Goal: Task Accomplishment & Management: Complete application form

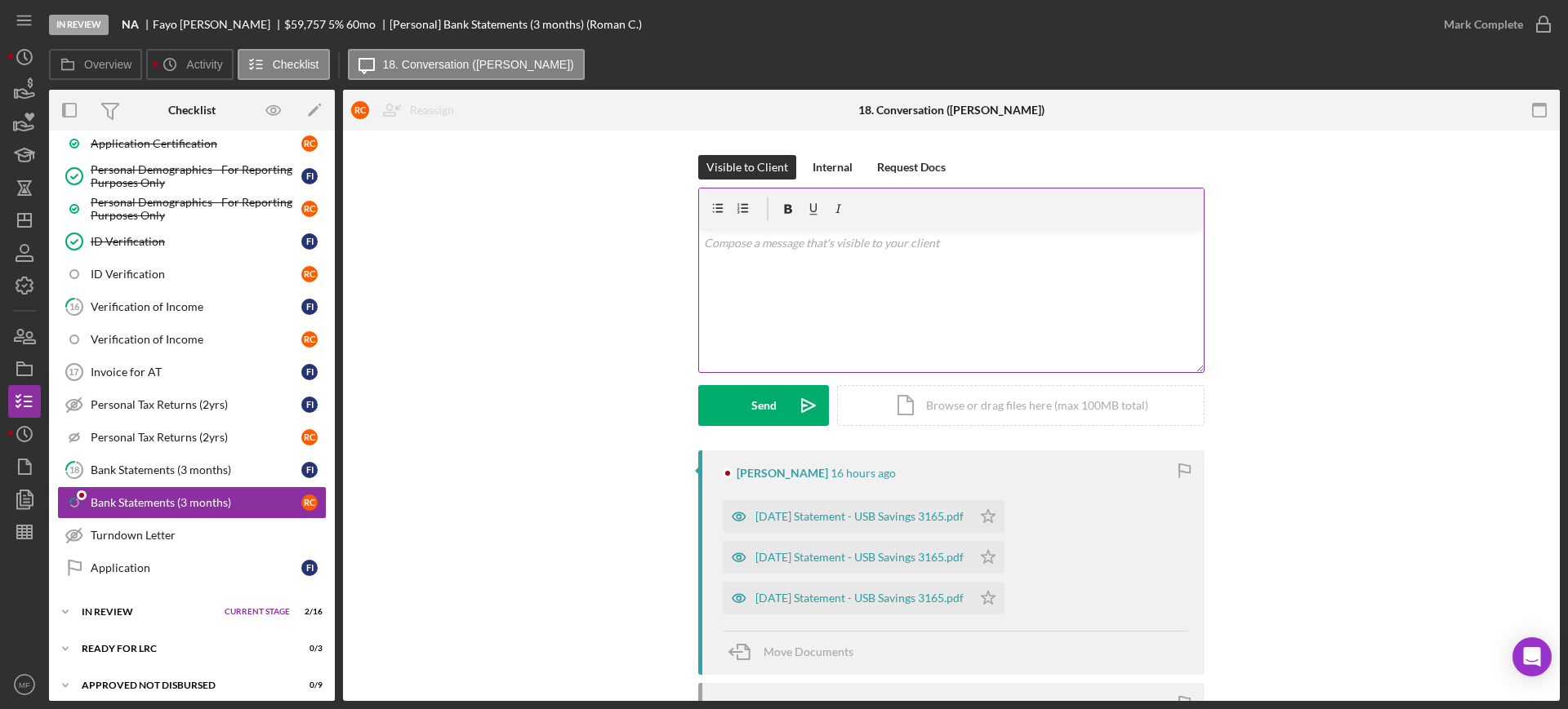
scroll to position [846, 0]
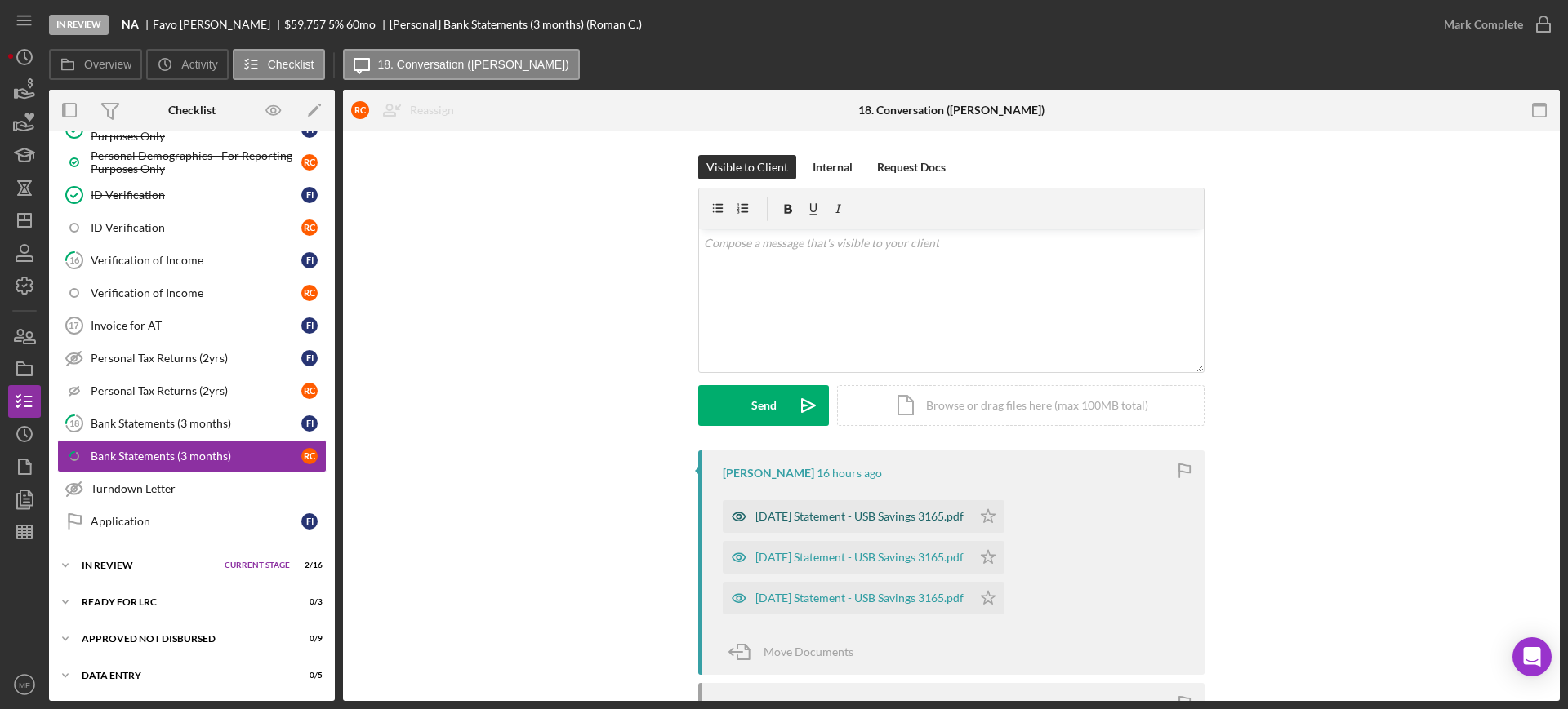
click at [896, 517] on div "[DATE] Statement - USB Savings 3165.pdf" at bounding box center [859, 516] width 208 height 13
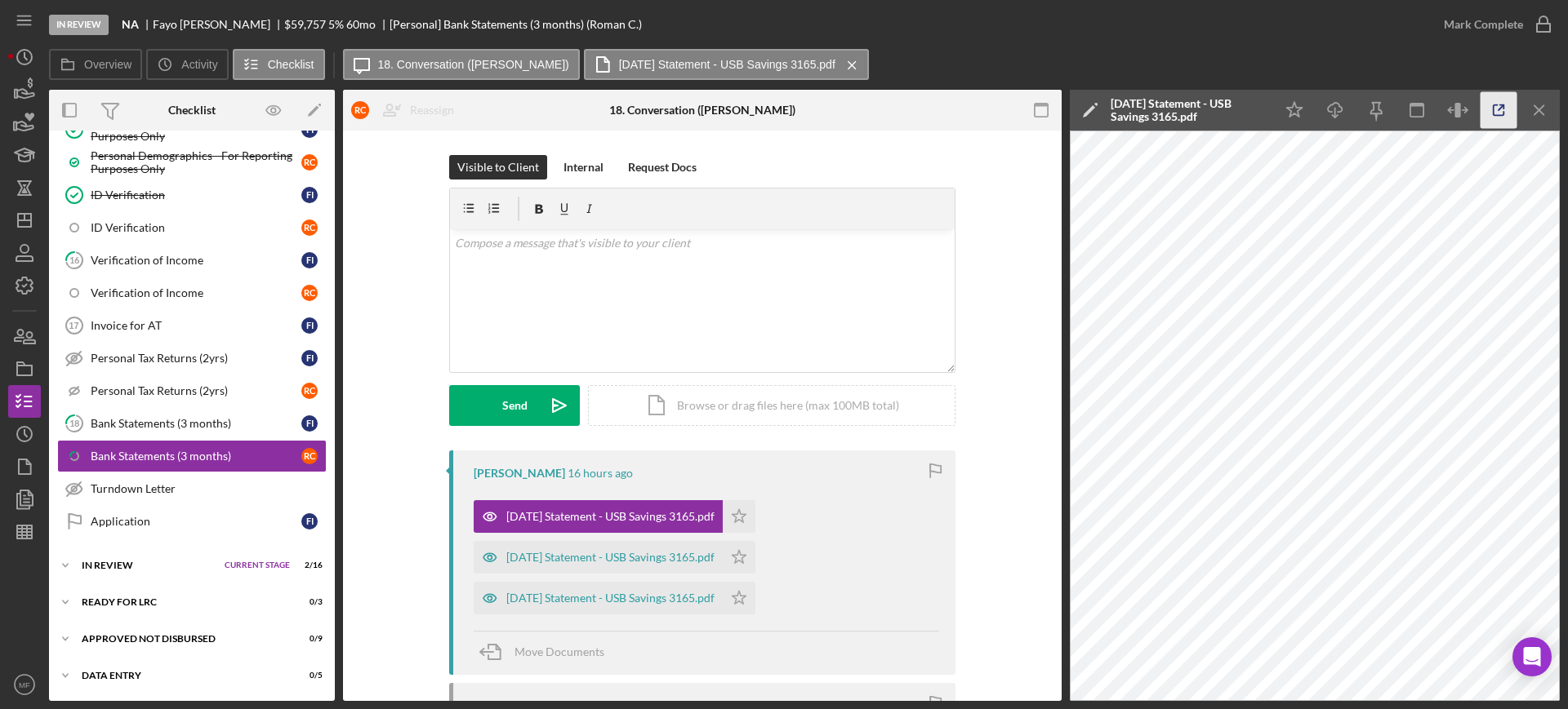
click at [1498, 111] on icon "button" at bounding box center [1498, 110] width 36 height 36
click at [1533, 108] on icon "Icon/Menu Close" at bounding box center [1539, 110] width 36 height 36
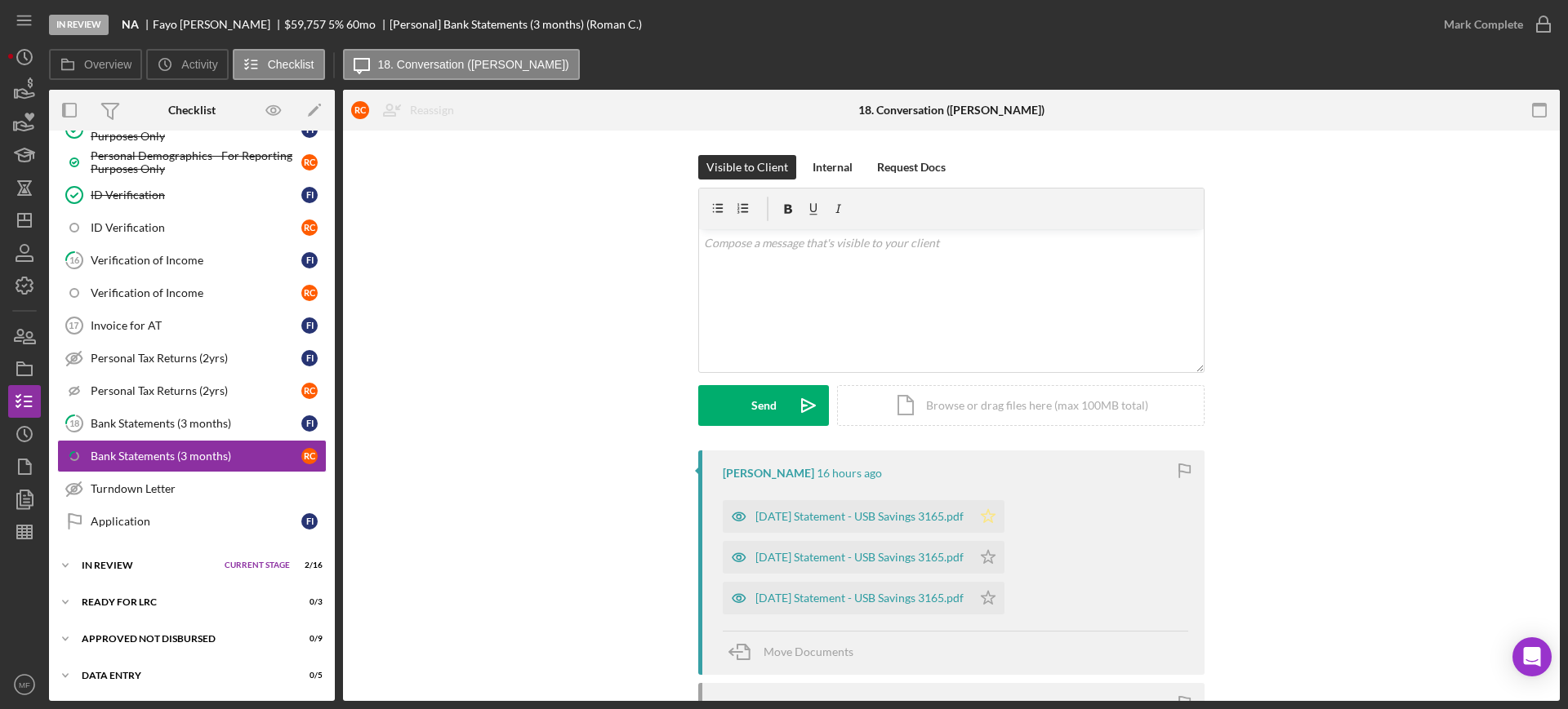
click at [1005, 521] on icon "Icon/Star" at bounding box center [988, 516] width 33 height 32
click at [1005, 556] on icon "Icon/Star" at bounding box center [988, 557] width 33 height 32
click at [1005, 598] on icon "Icon/Star" at bounding box center [988, 598] width 33 height 32
click at [996, 595] on polygon "button" at bounding box center [989, 597] width 14 height 13
click at [1527, 32] on icon "button" at bounding box center [1542, 24] width 40 height 40
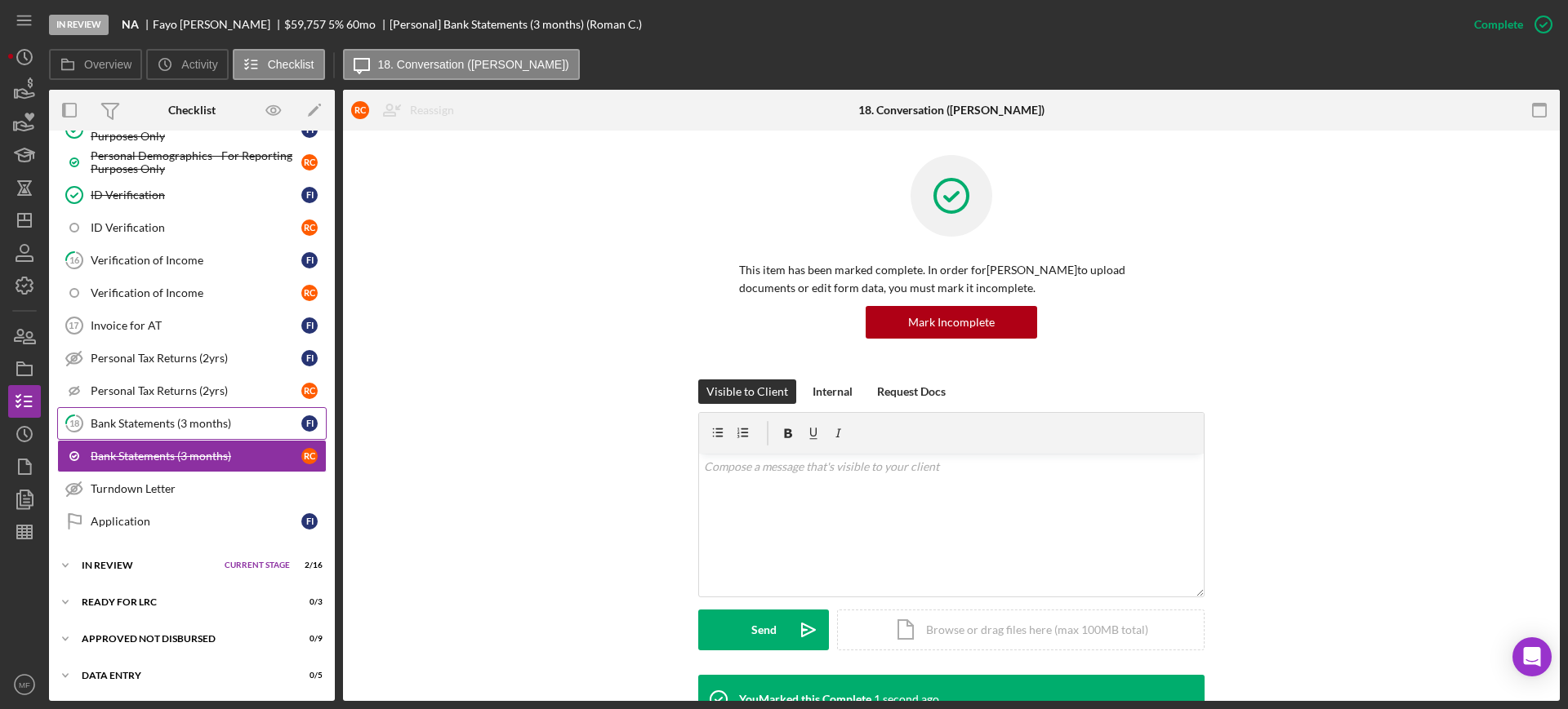
click at [203, 430] on link "18 Bank Statements (3 months) F I" at bounding box center [192, 423] width 270 height 32
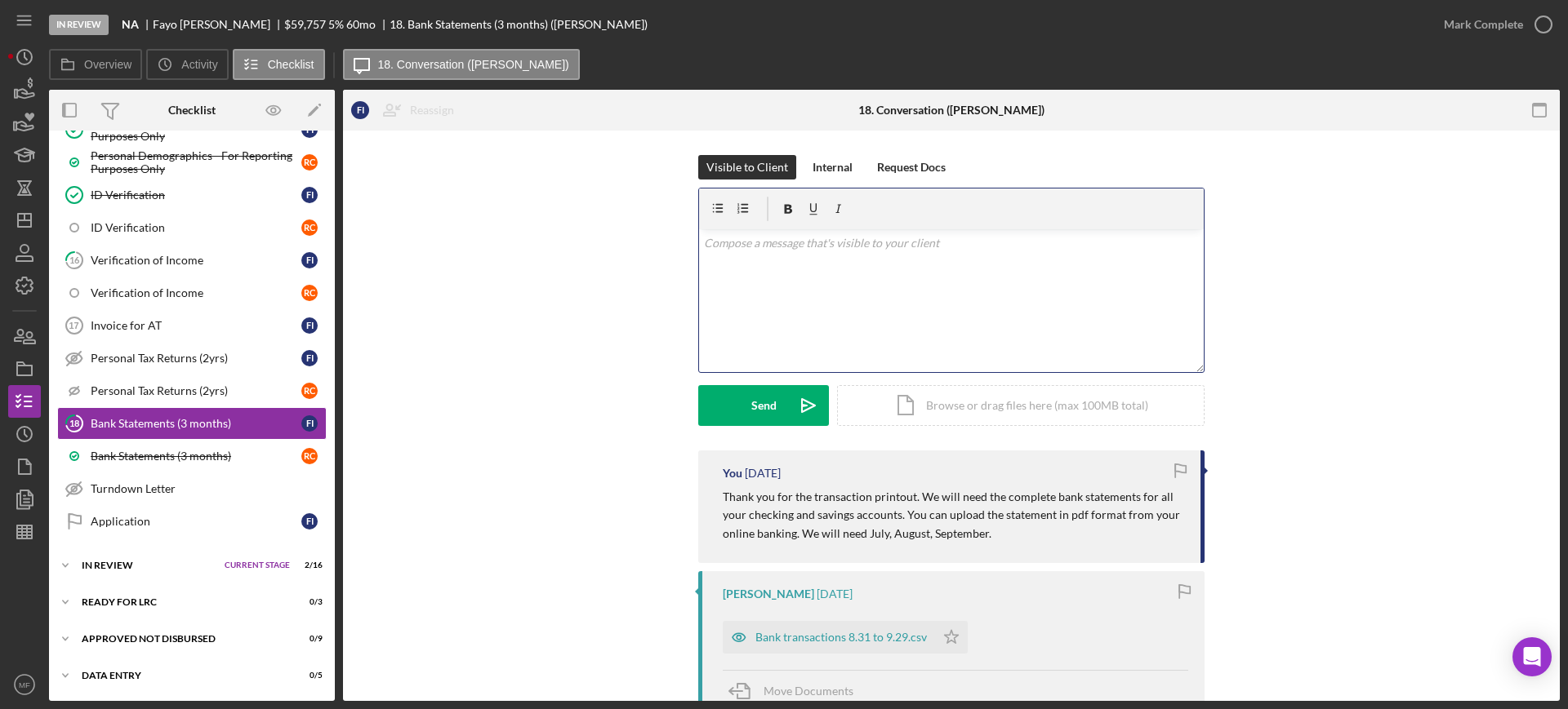
click at [816, 236] on p at bounding box center [951, 243] width 495 height 18
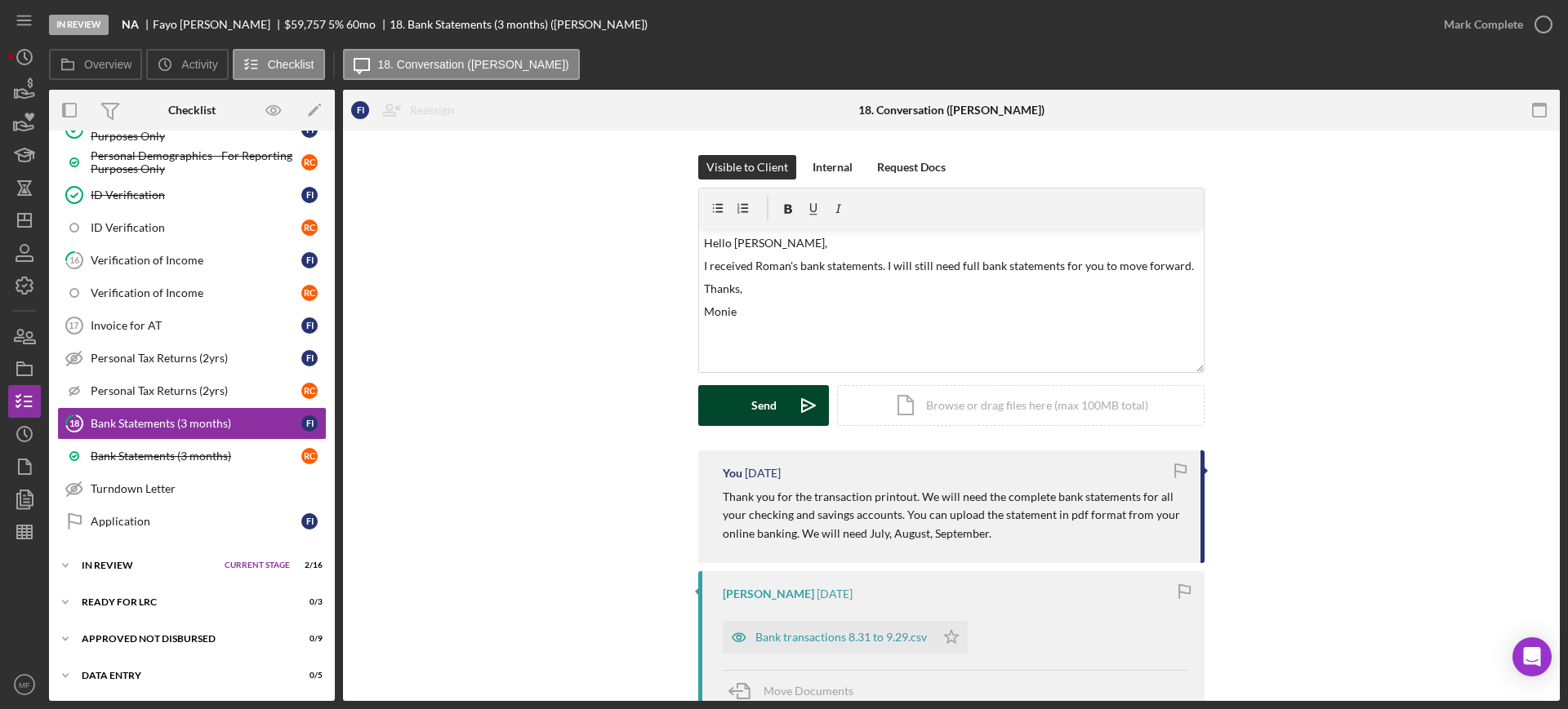
click at [761, 399] on div "Send" at bounding box center [764, 405] width 26 height 40
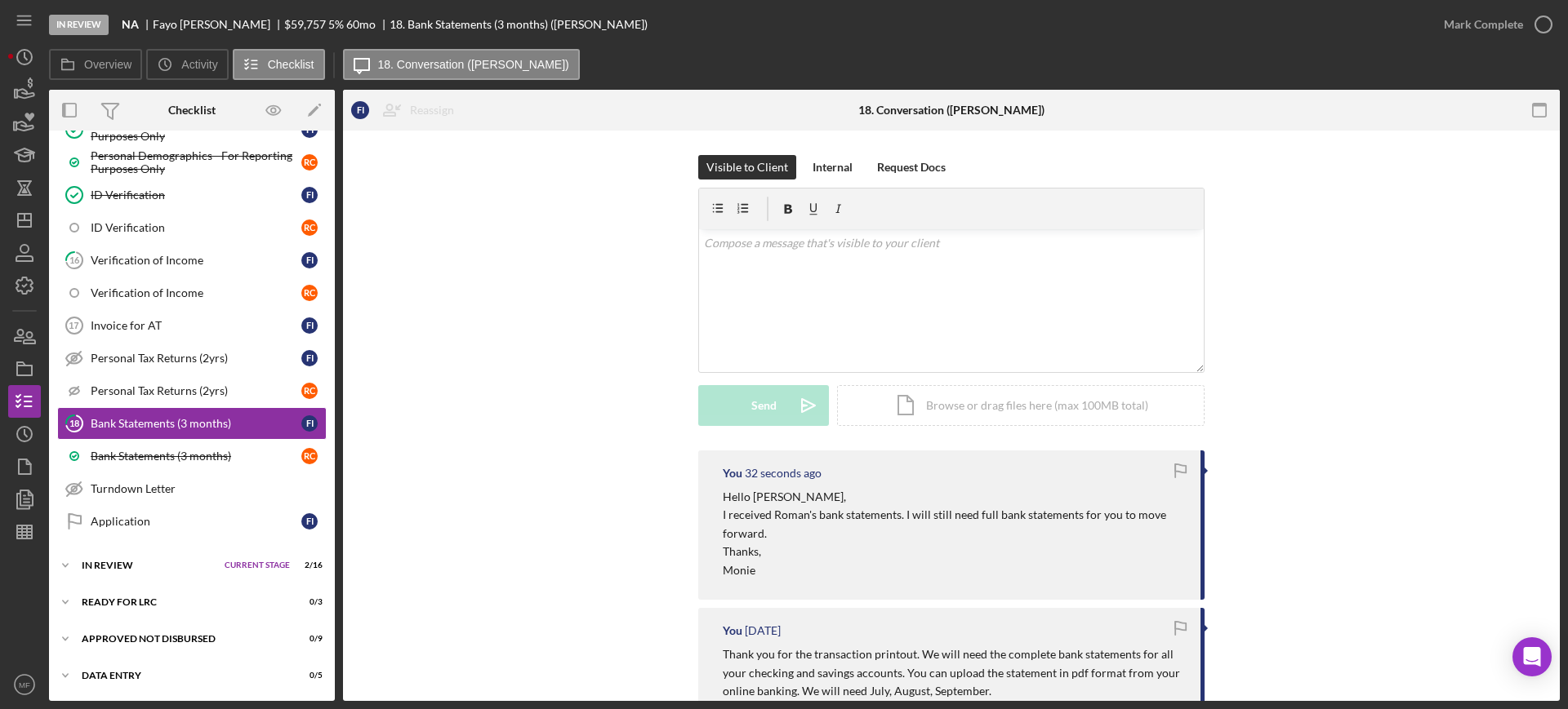
click at [1406, 410] on div "Visible to Client Internal Request Docs v Color teal Color pink Remove color Ad…" at bounding box center [951, 303] width 1168 height 295
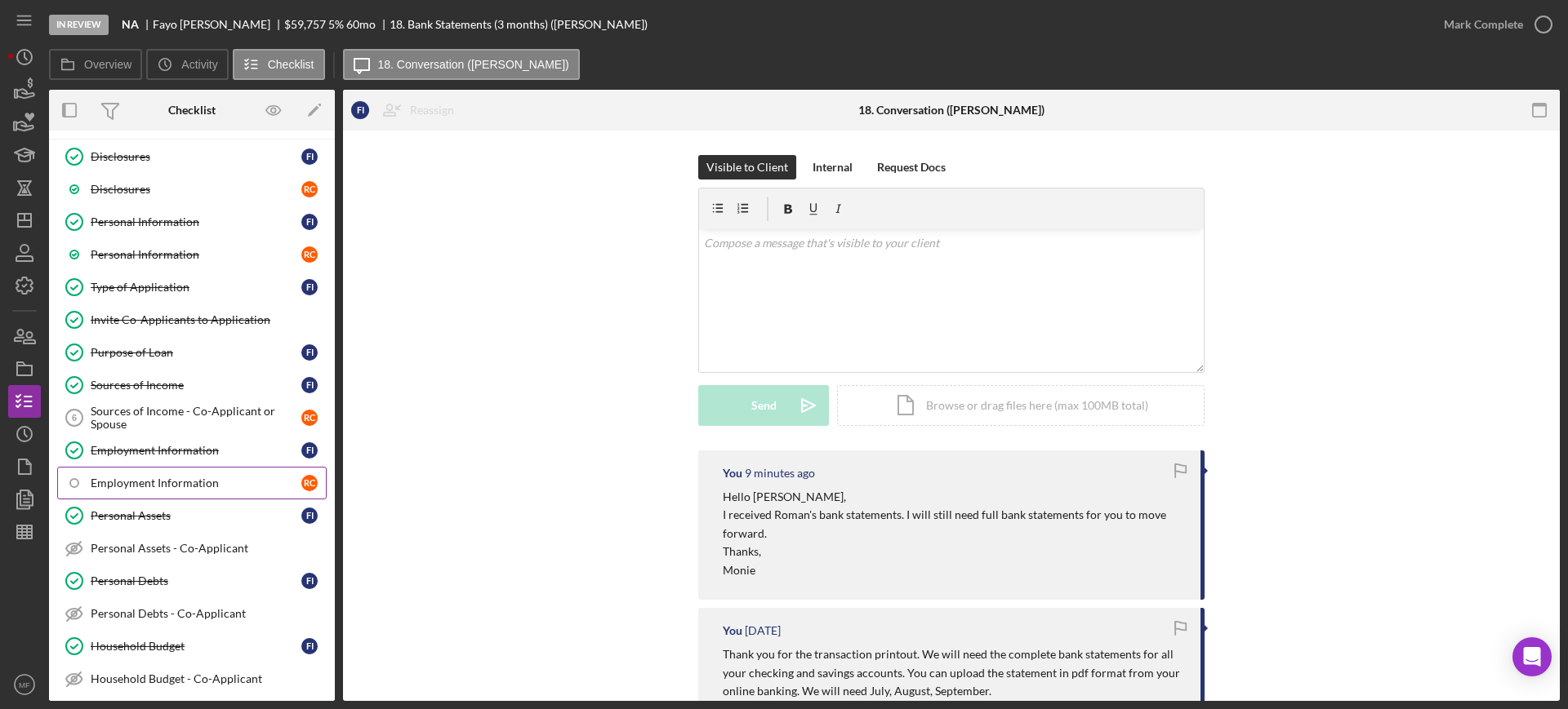
scroll to position [102, 0]
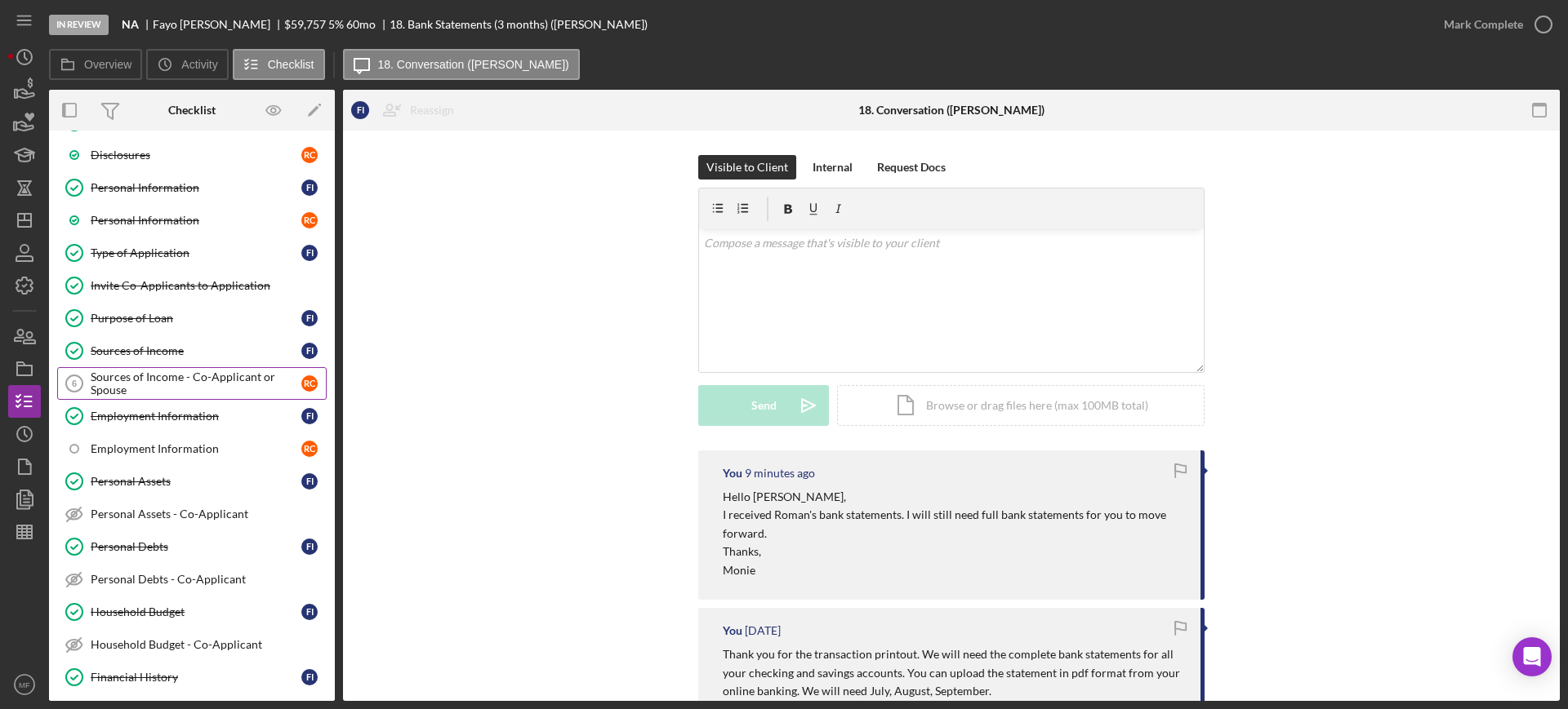
click at [212, 387] on div "Sources of Income - Co-Applicant or Spouse" at bounding box center [196, 383] width 211 height 27
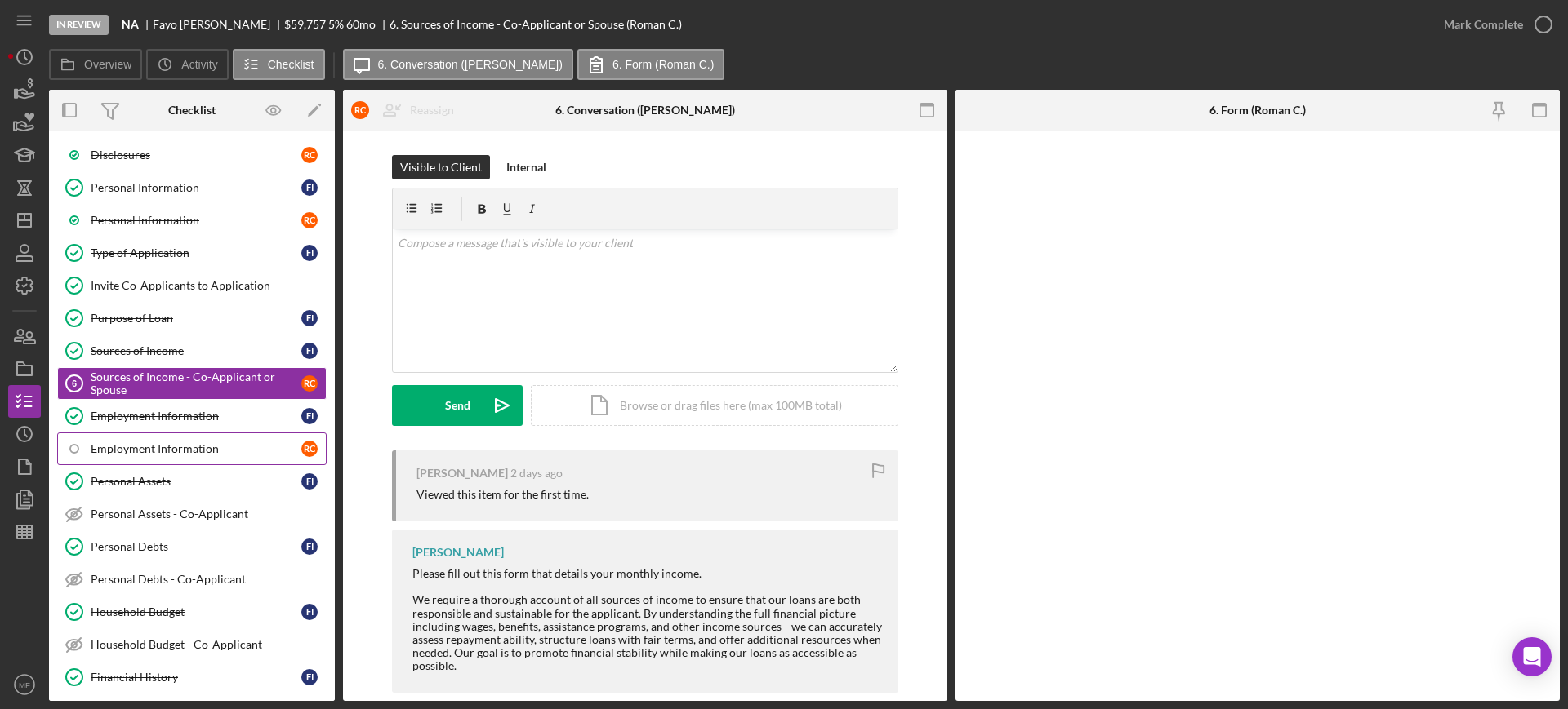
click at [164, 445] on div "Employment Information" at bounding box center [196, 448] width 211 height 13
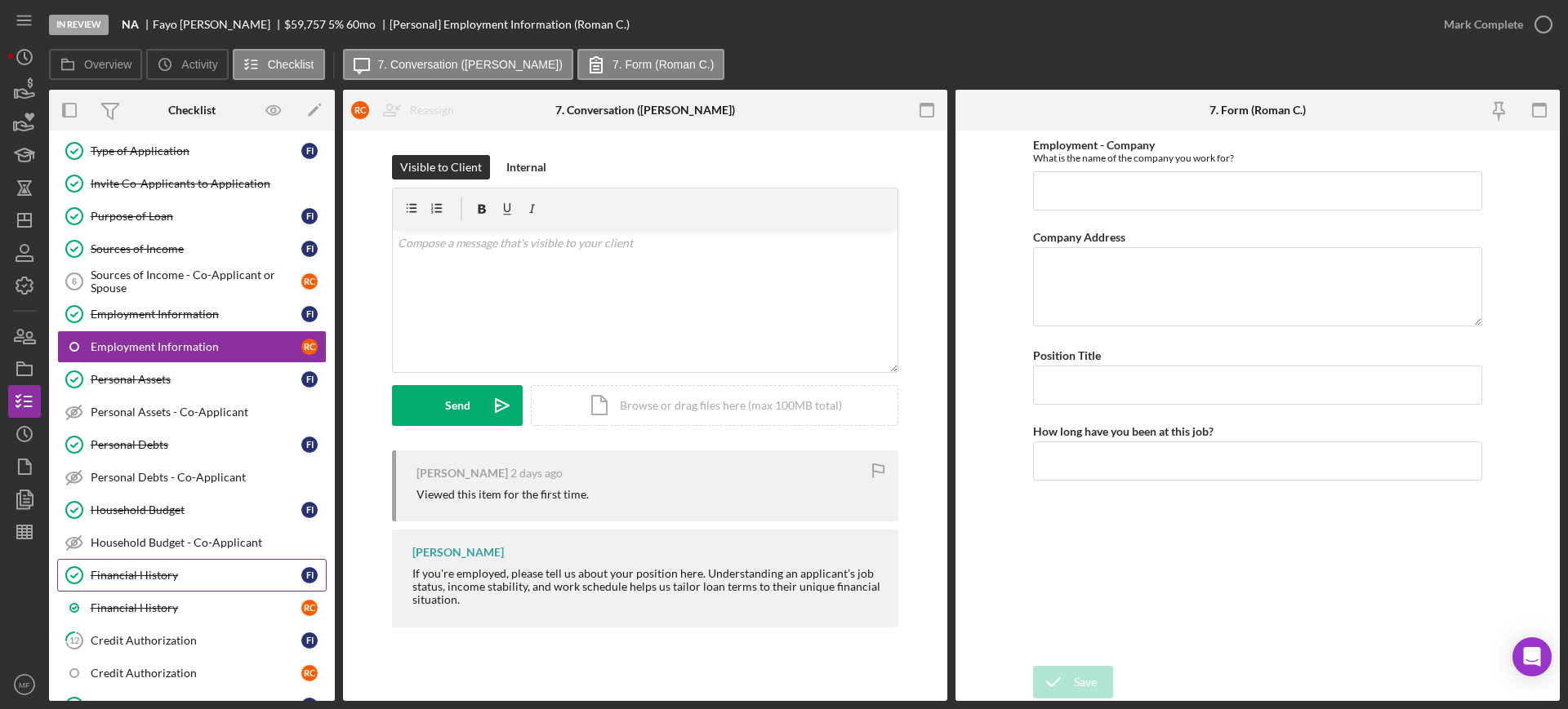
scroll to position [306, 0]
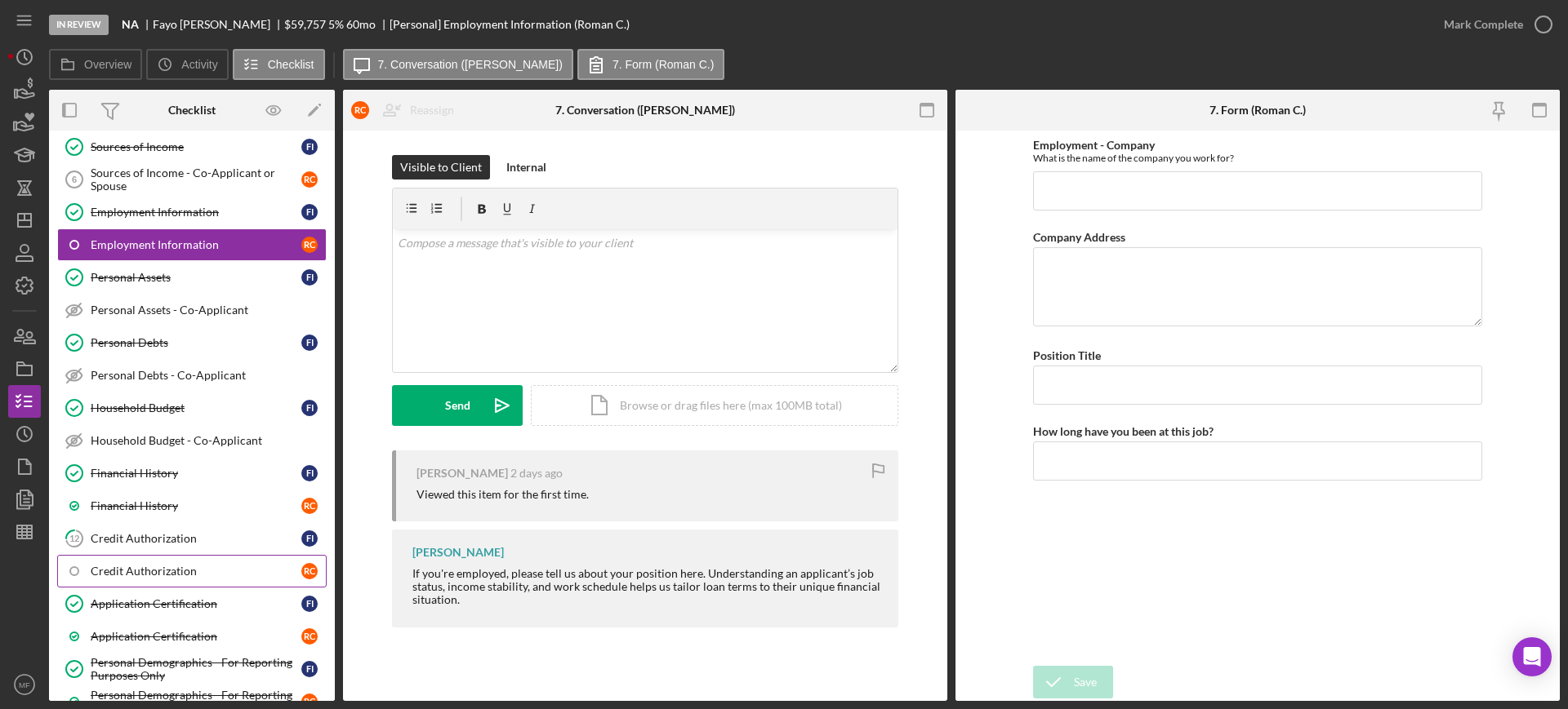
click at [198, 561] on link "Credit Authorization R C" at bounding box center [192, 571] width 270 height 32
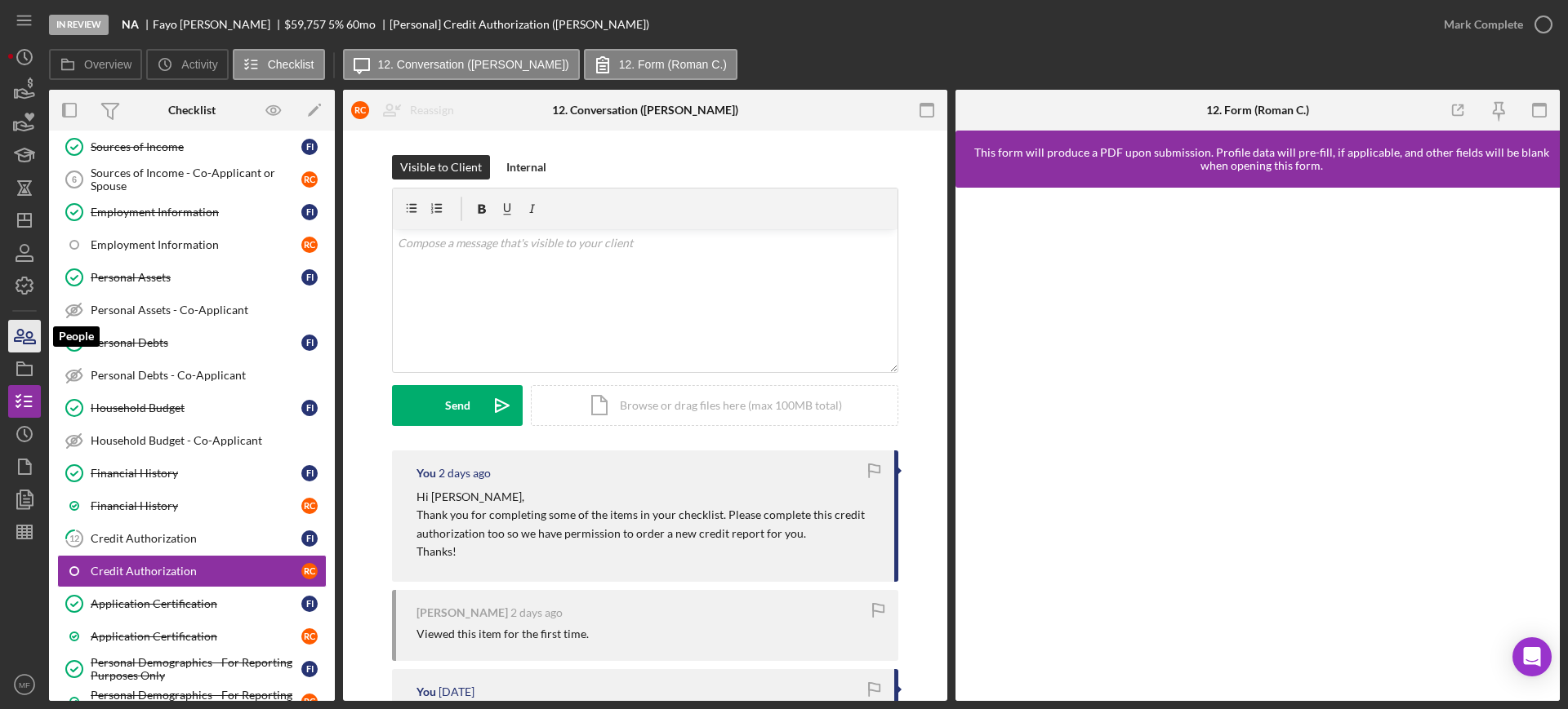
click at [21, 345] on icon "button" at bounding box center [24, 336] width 40 height 40
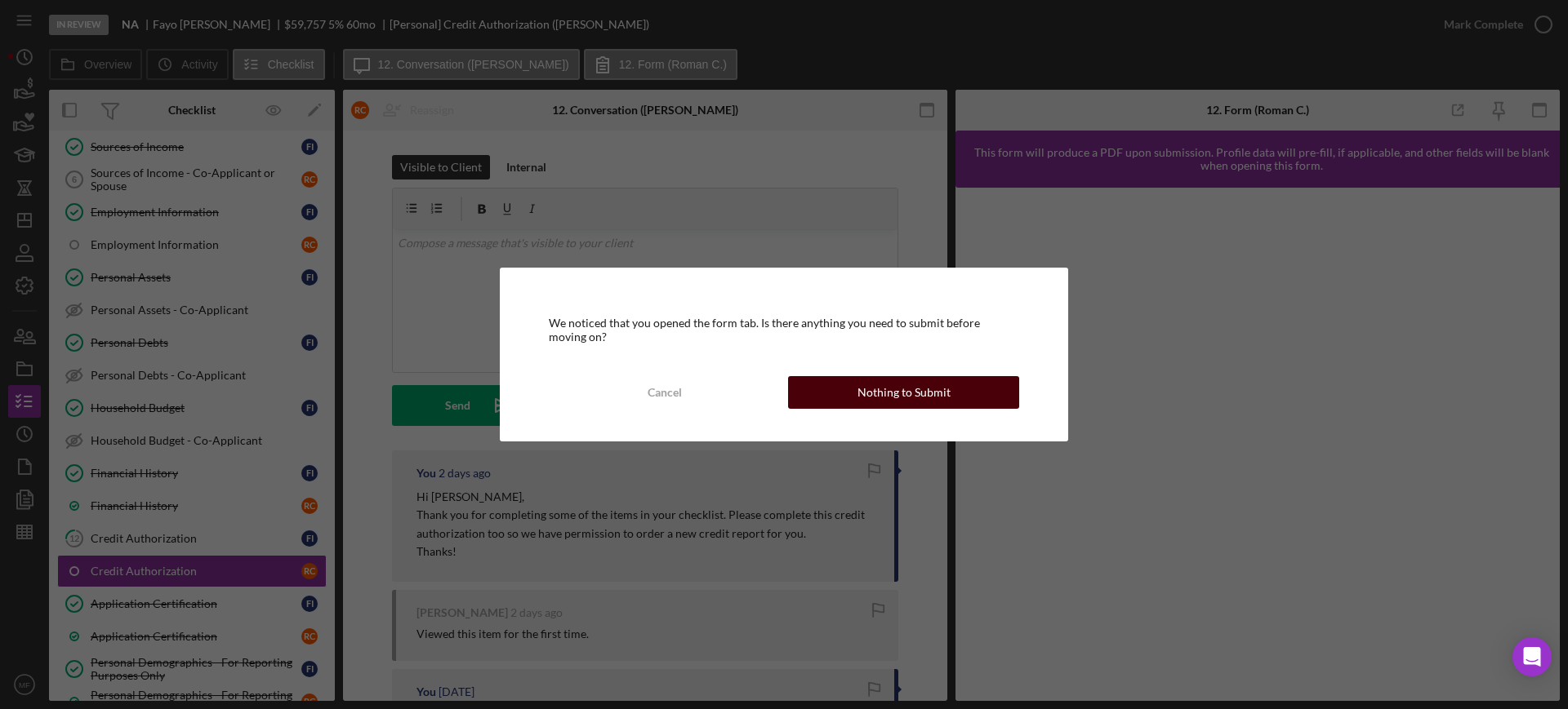
click at [886, 399] on div "Nothing to Submit" at bounding box center [904, 392] width 94 height 32
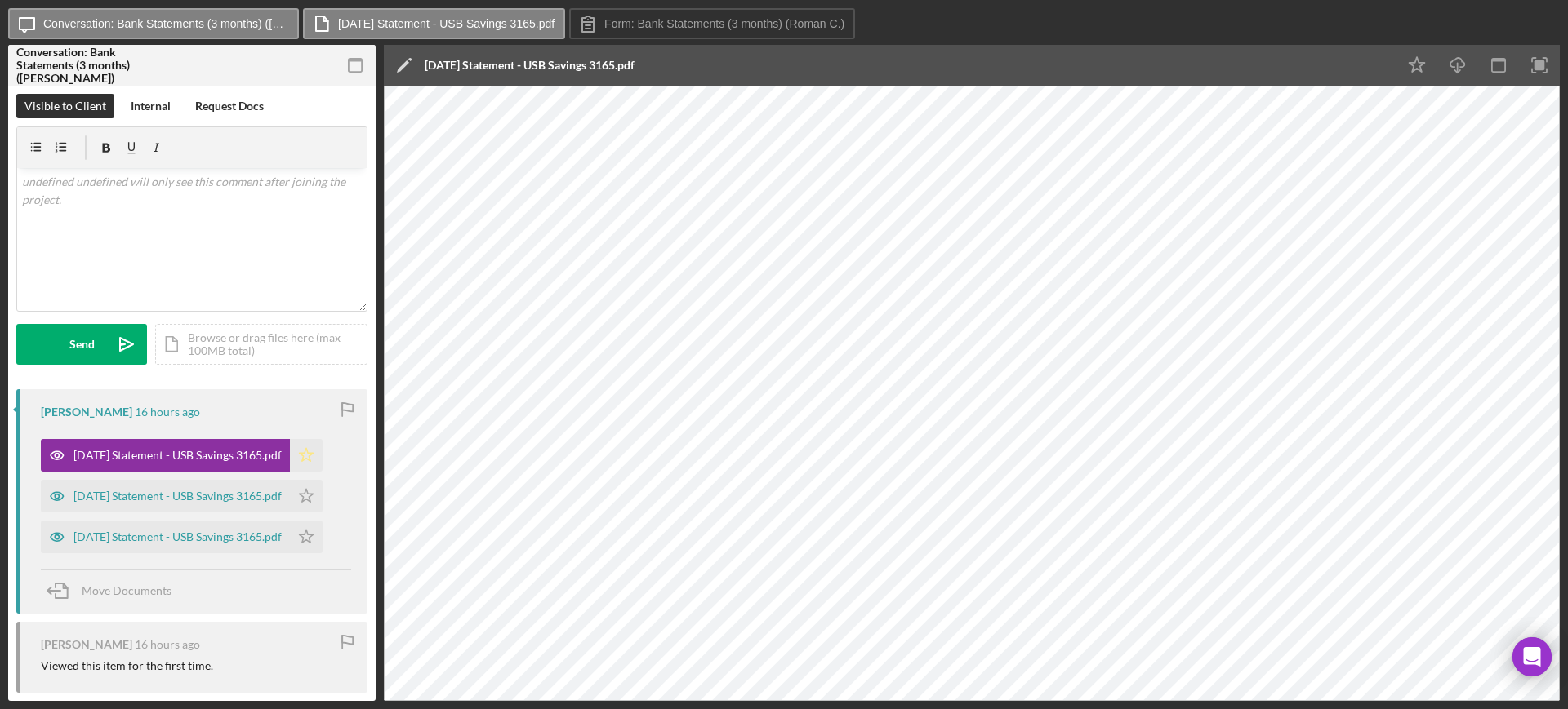
click at [322, 450] on icon "Icon/Star" at bounding box center [305, 455] width 33 height 32
click at [191, 496] on div "[DATE] Statement - USB Savings 3165.pdf" at bounding box center [177, 495] width 208 height 13
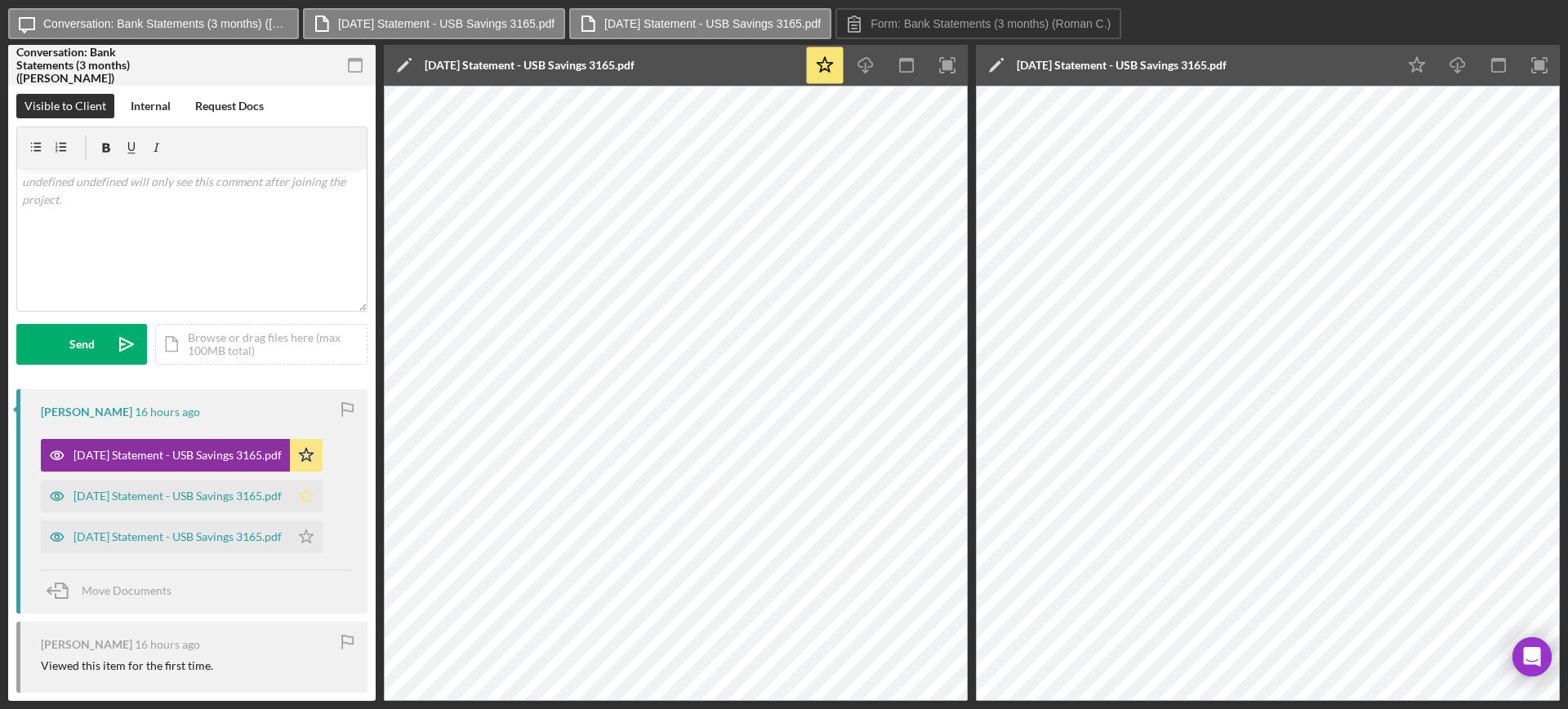
click at [318, 489] on icon "Icon/Star" at bounding box center [305, 495] width 33 height 32
click at [201, 537] on div "[DATE] Statement - USB Savings 3165.pdf" at bounding box center [177, 537] width 208 height 13
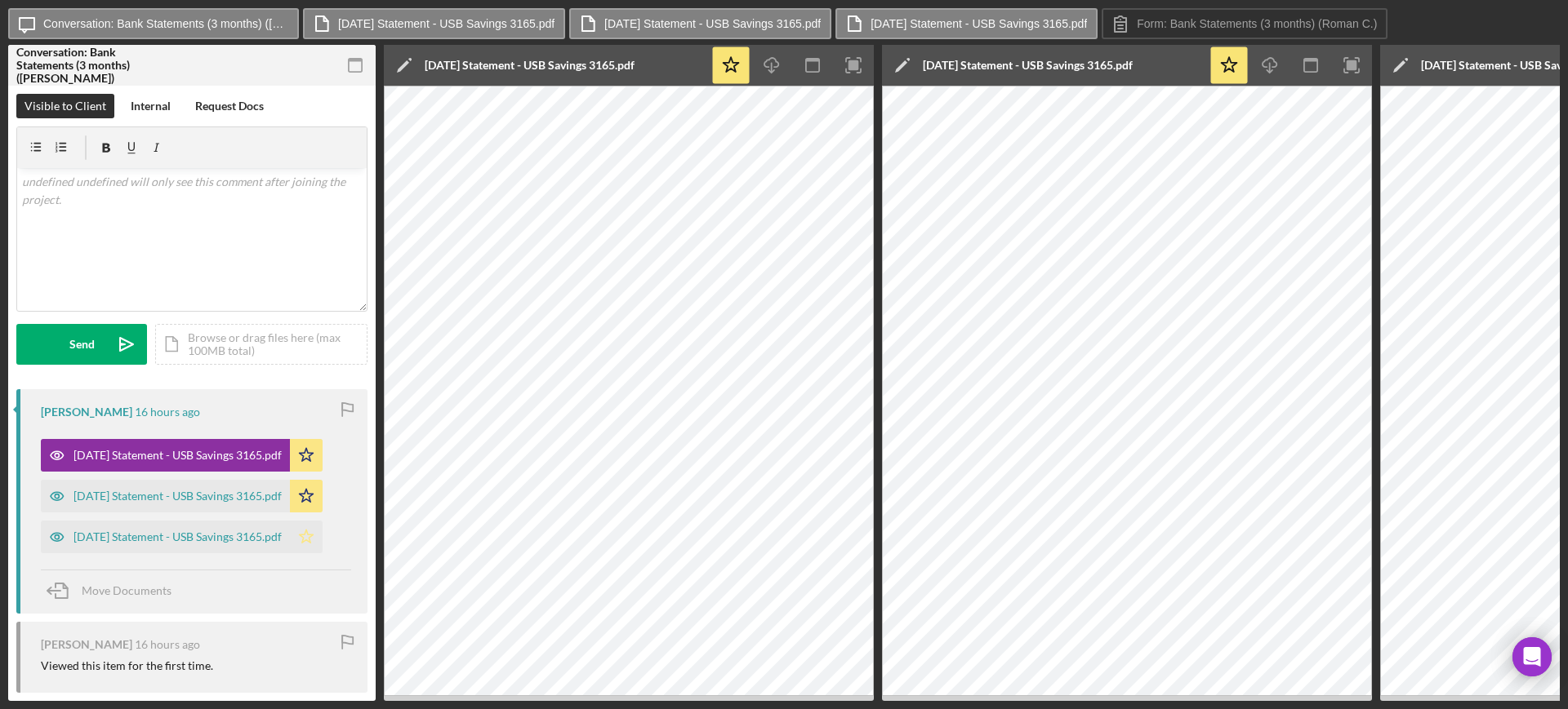
click at [320, 538] on icon "Icon/Star" at bounding box center [305, 537] width 33 height 32
click at [850, 64] on rect "button" at bounding box center [853, 65] width 11 height 11
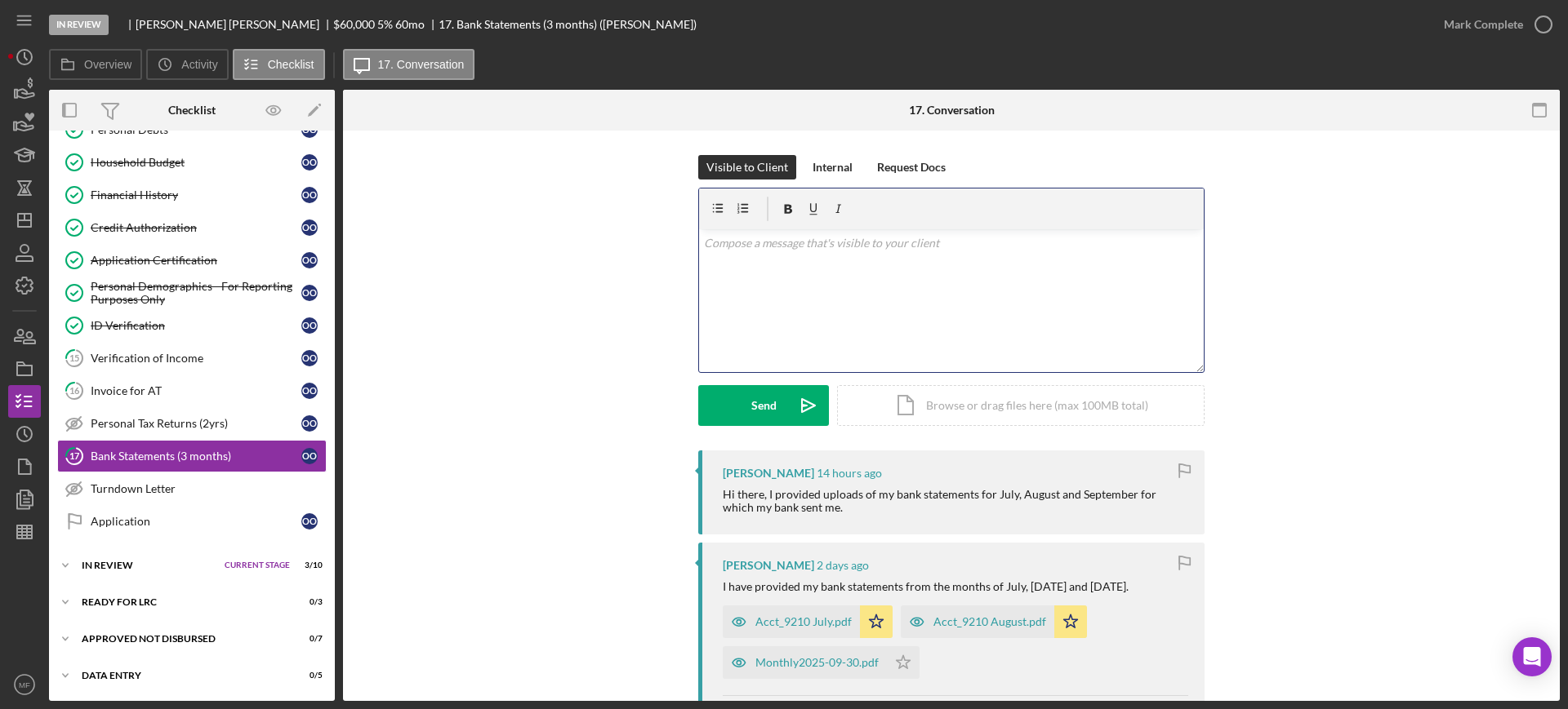
click at [793, 250] on p at bounding box center [951, 243] width 495 height 18
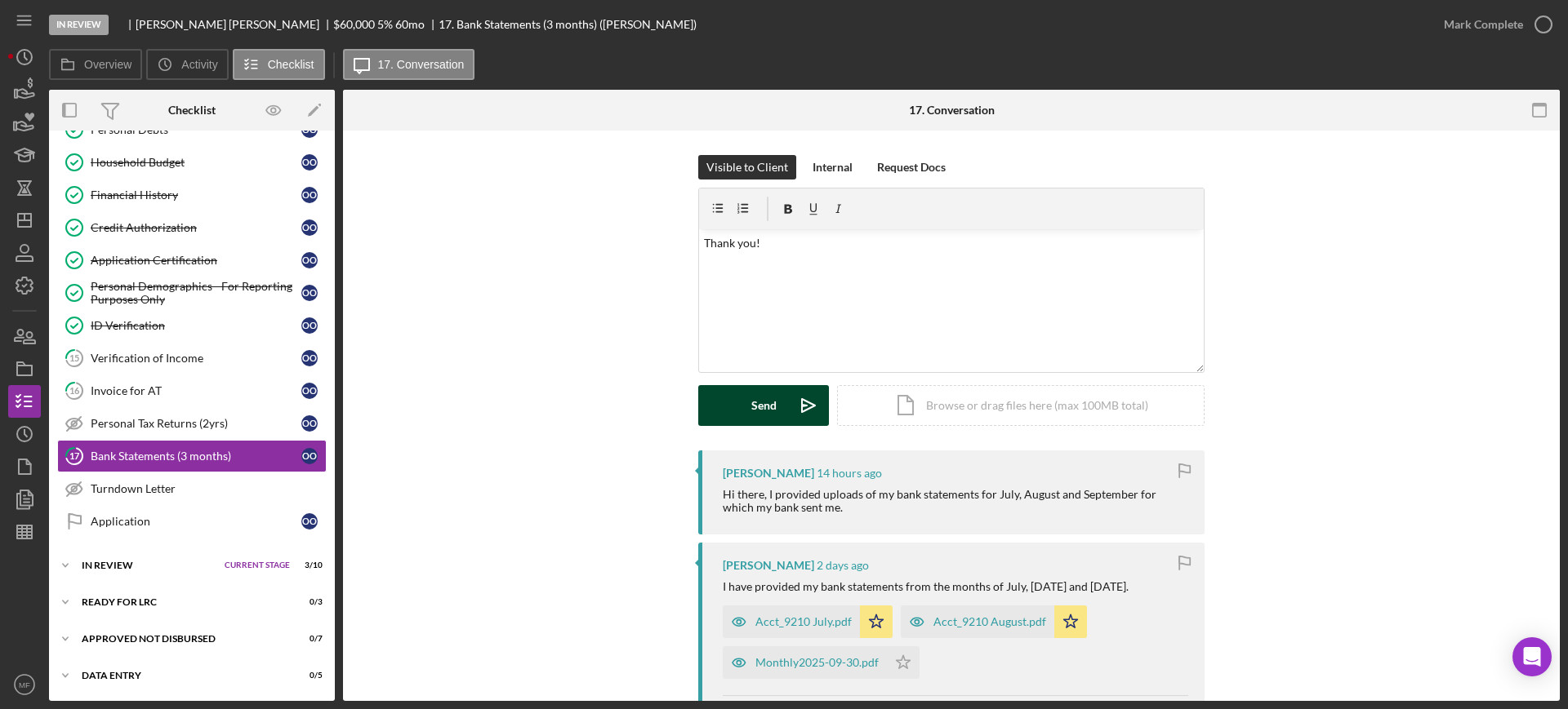
click at [745, 414] on button "Send Icon/icon-invite-send" at bounding box center [763, 405] width 131 height 40
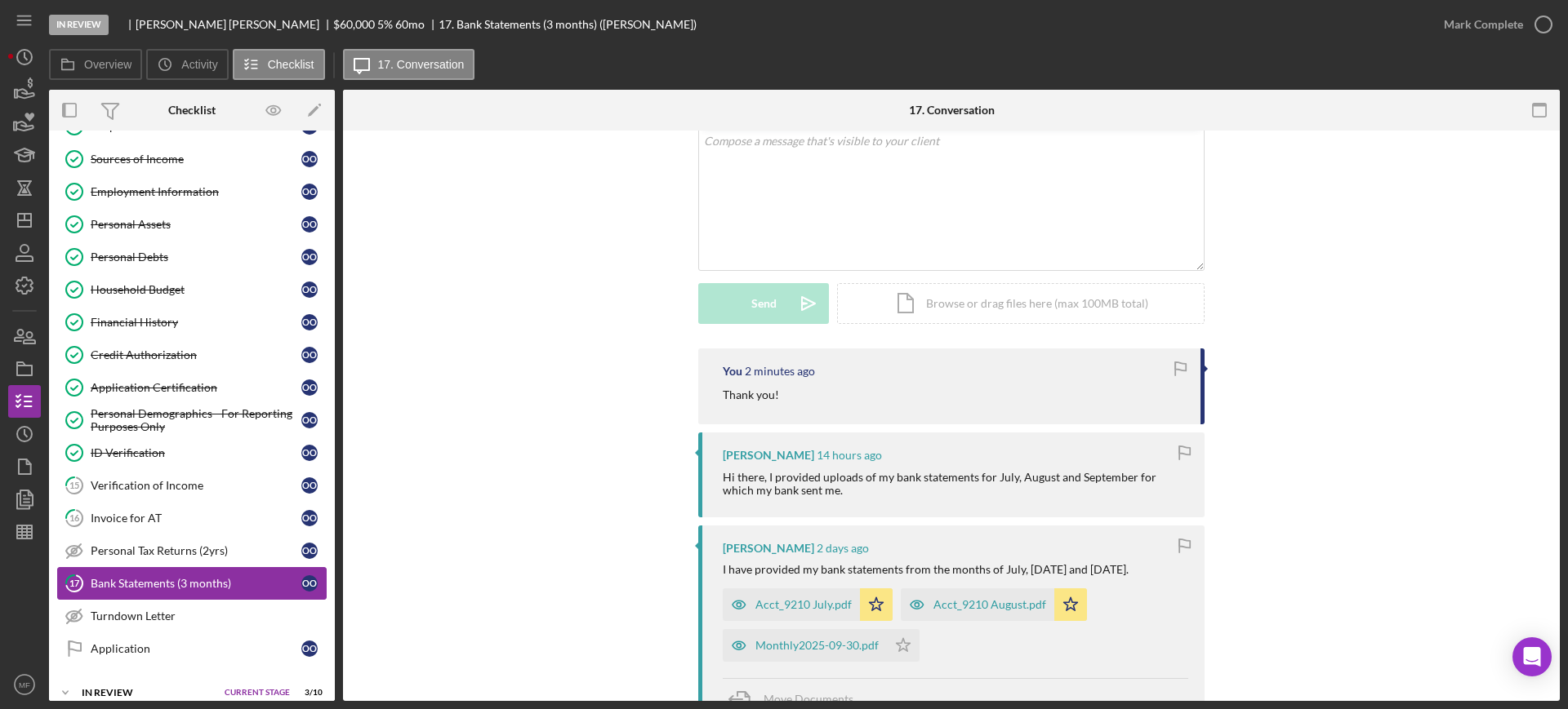
scroll to position [204, 0]
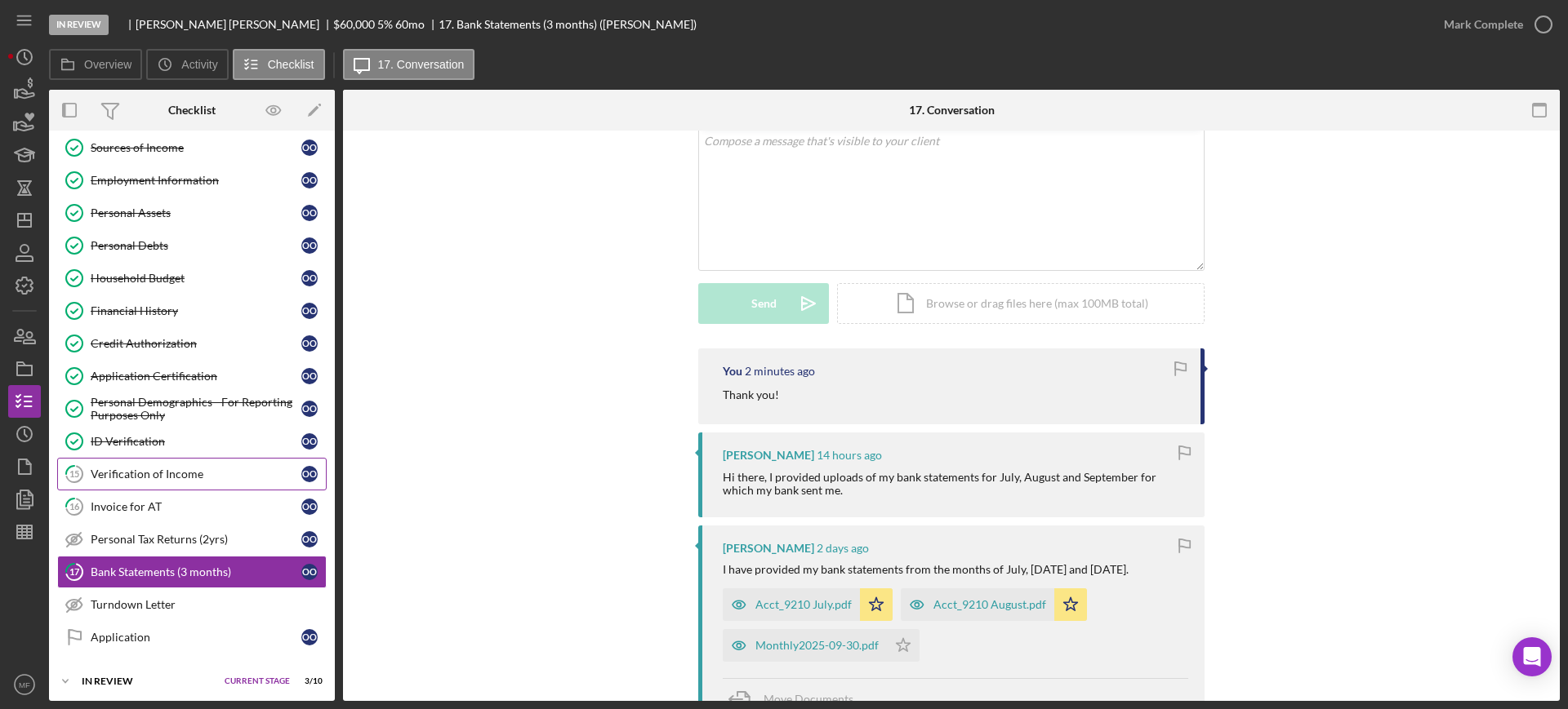
click at [152, 473] on div "Verification of Income" at bounding box center [196, 474] width 211 height 13
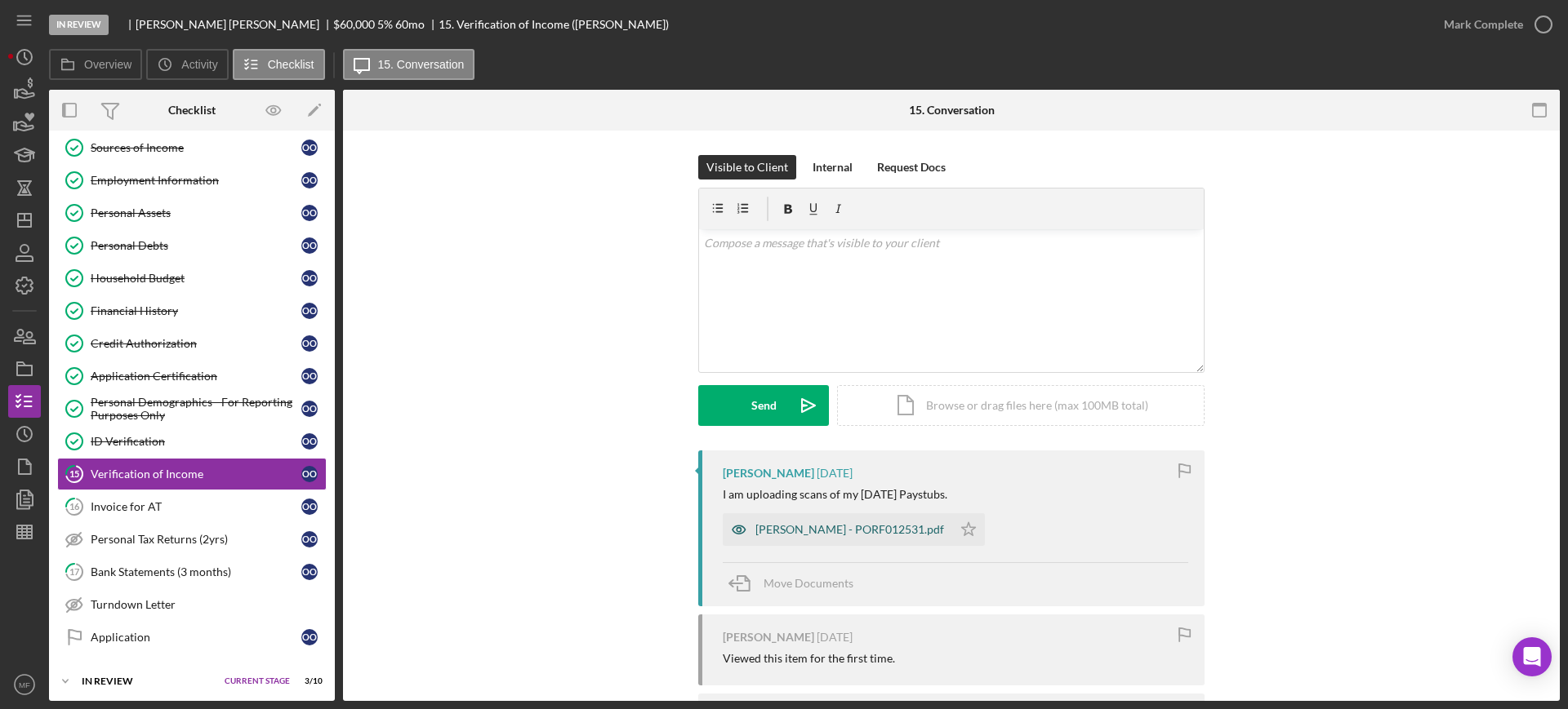
click at [854, 528] on div "ORTA, OLGA - PORF012531.pdf" at bounding box center [850, 529] width 189 height 13
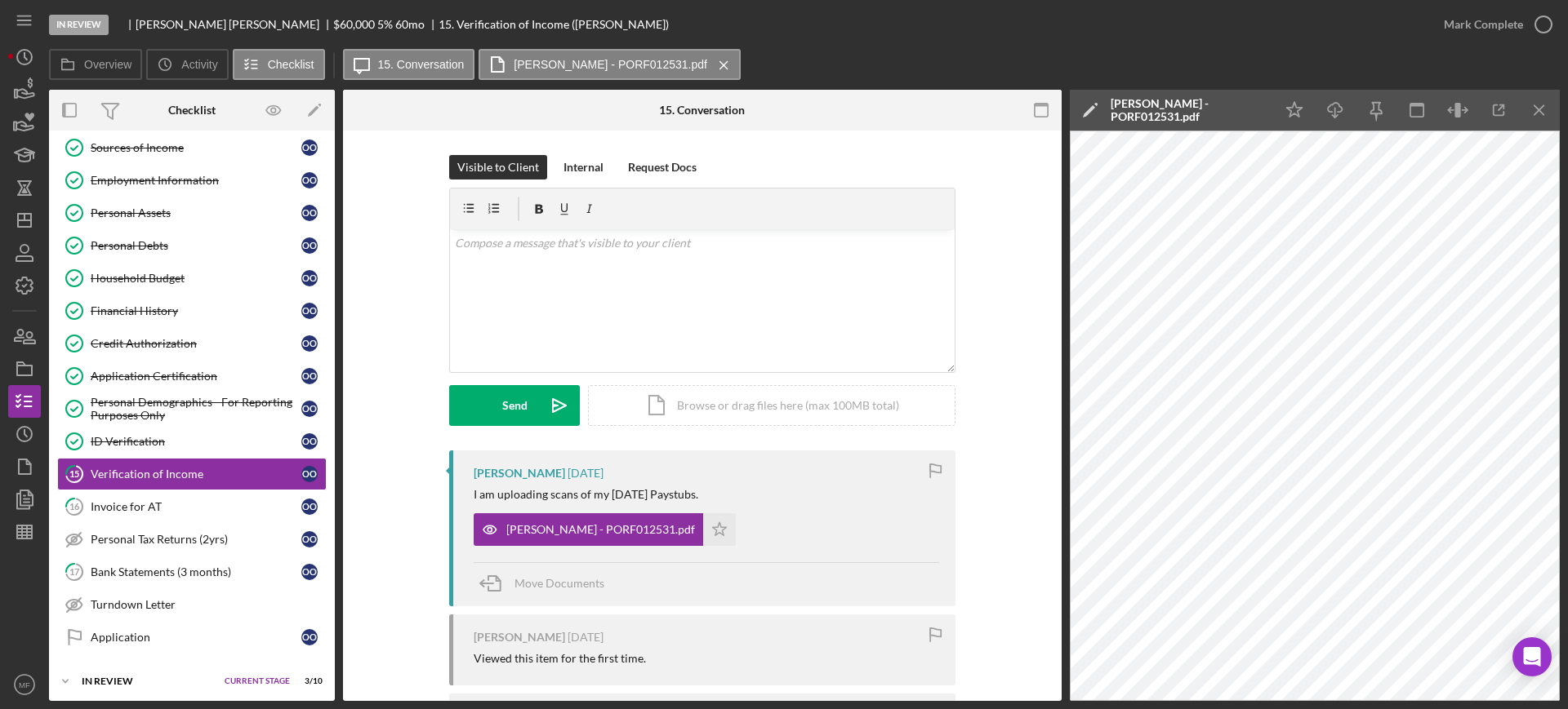
click at [807, 49] on div "Overview Icon/History Activity Checklist Icon/Message 15. Conversation ORTA, OL…" at bounding box center [805, 65] width 1511 height 32
click at [1507, 109] on icon "button" at bounding box center [1498, 110] width 36 height 36
click at [1496, 24] on div "Mark Complete" at bounding box center [1483, 24] width 79 height 32
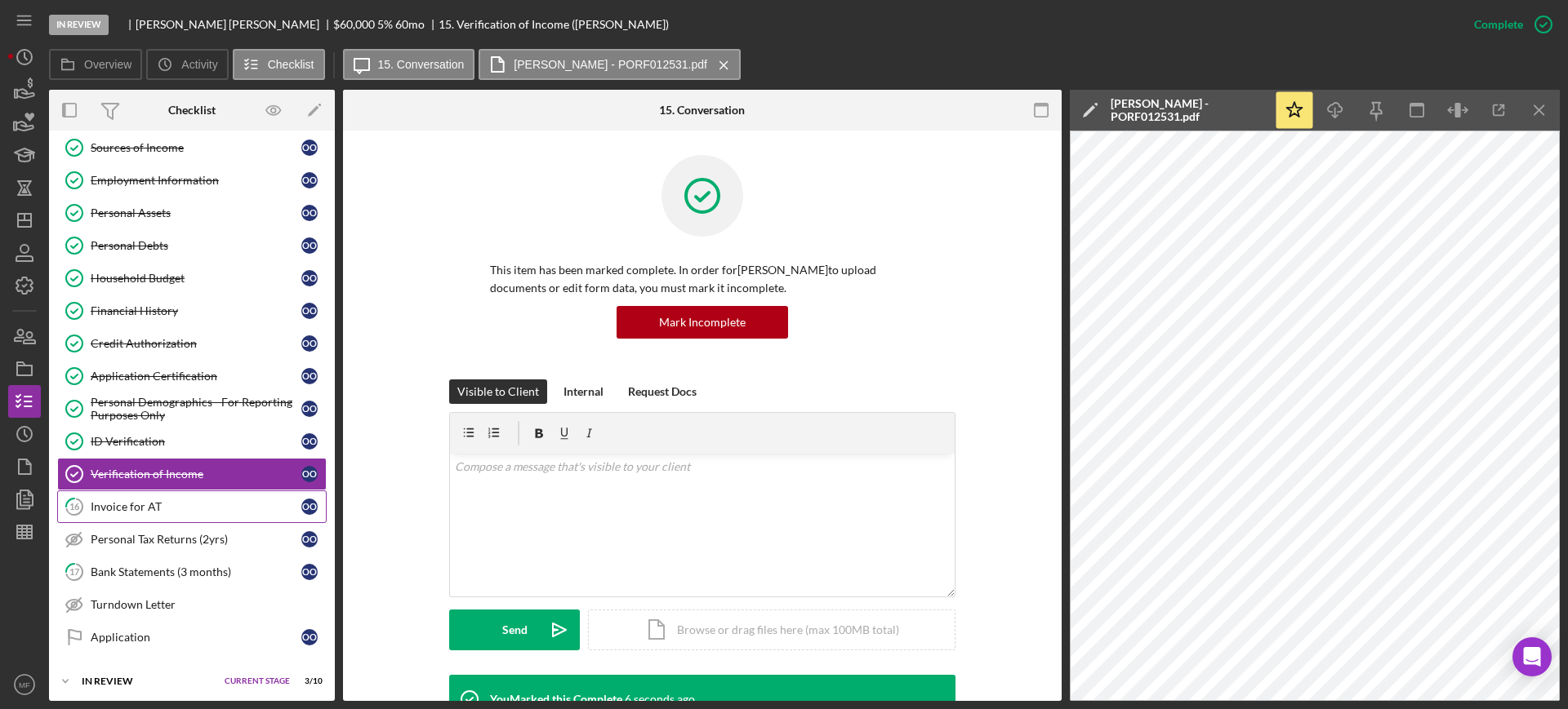
click at [125, 514] on link "16 Invoice for AT O O" at bounding box center [192, 506] width 270 height 32
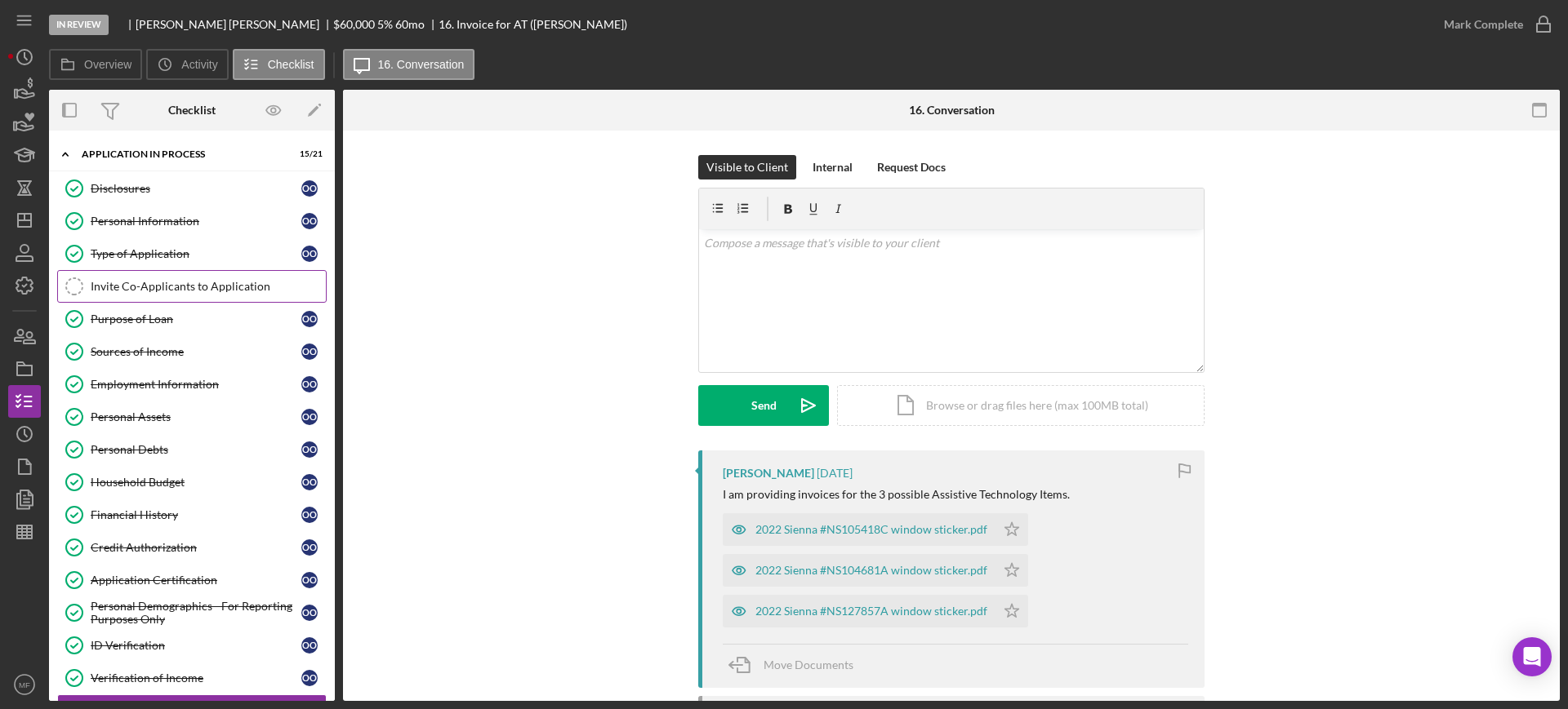
click at [206, 280] on div "Invite Co-Applicants to Application" at bounding box center [208, 286] width 235 height 13
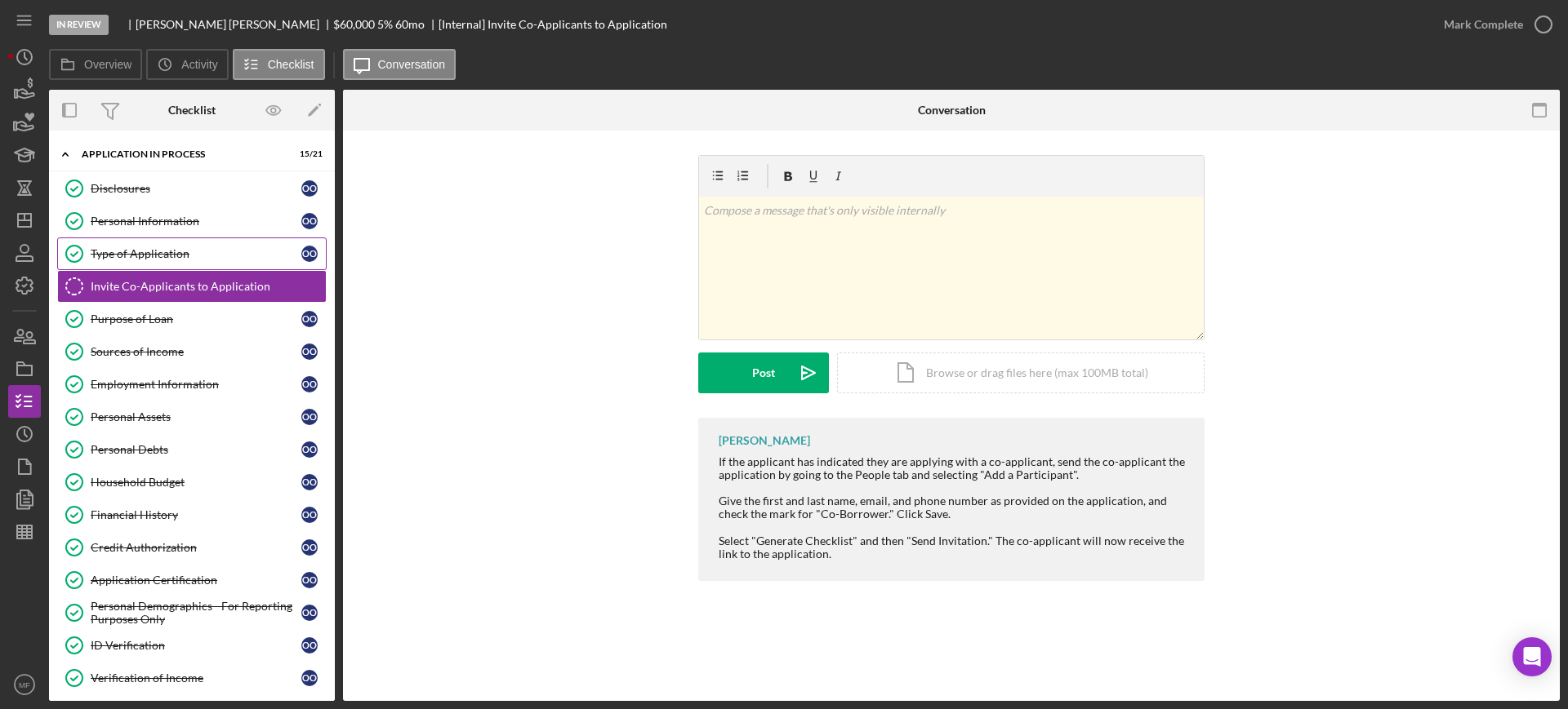
click at [150, 255] on div "Type of Application" at bounding box center [196, 253] width 211 height 13
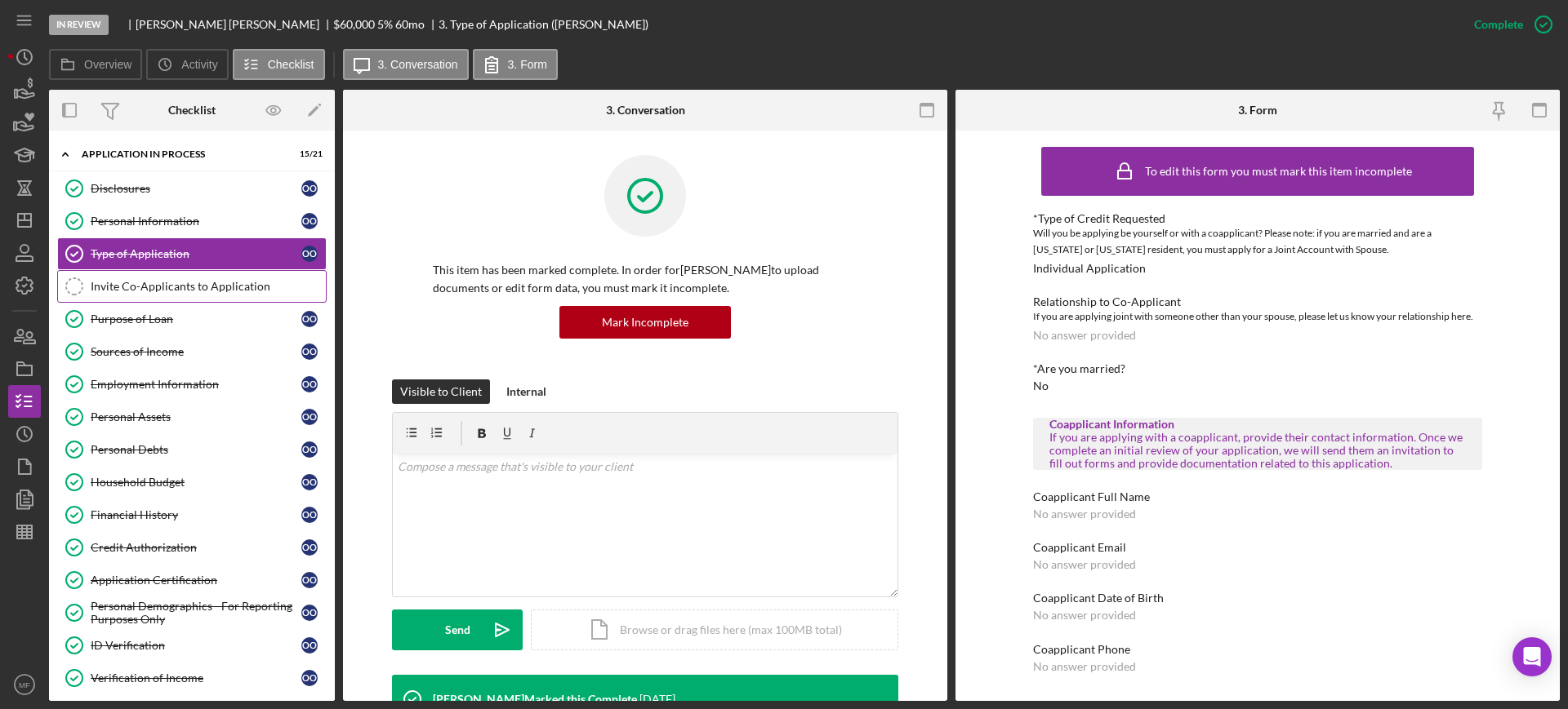
click at [144, 286] on div "Invite Co-Applicants to Application" at bounding box center [208, 286] width 235 height 13
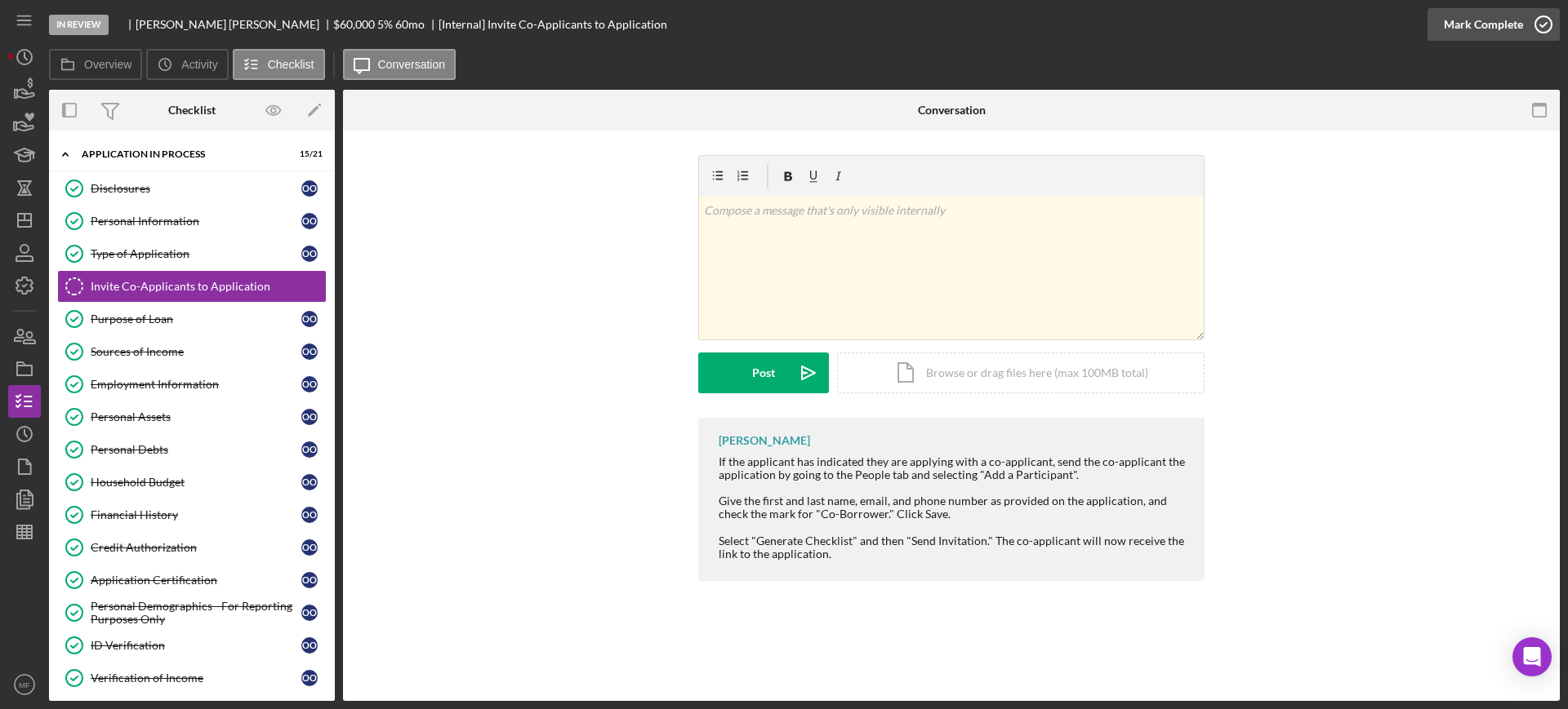
click at [1529, 22] on icon "button" at bounding box center [1542, 24] width 40 height 40
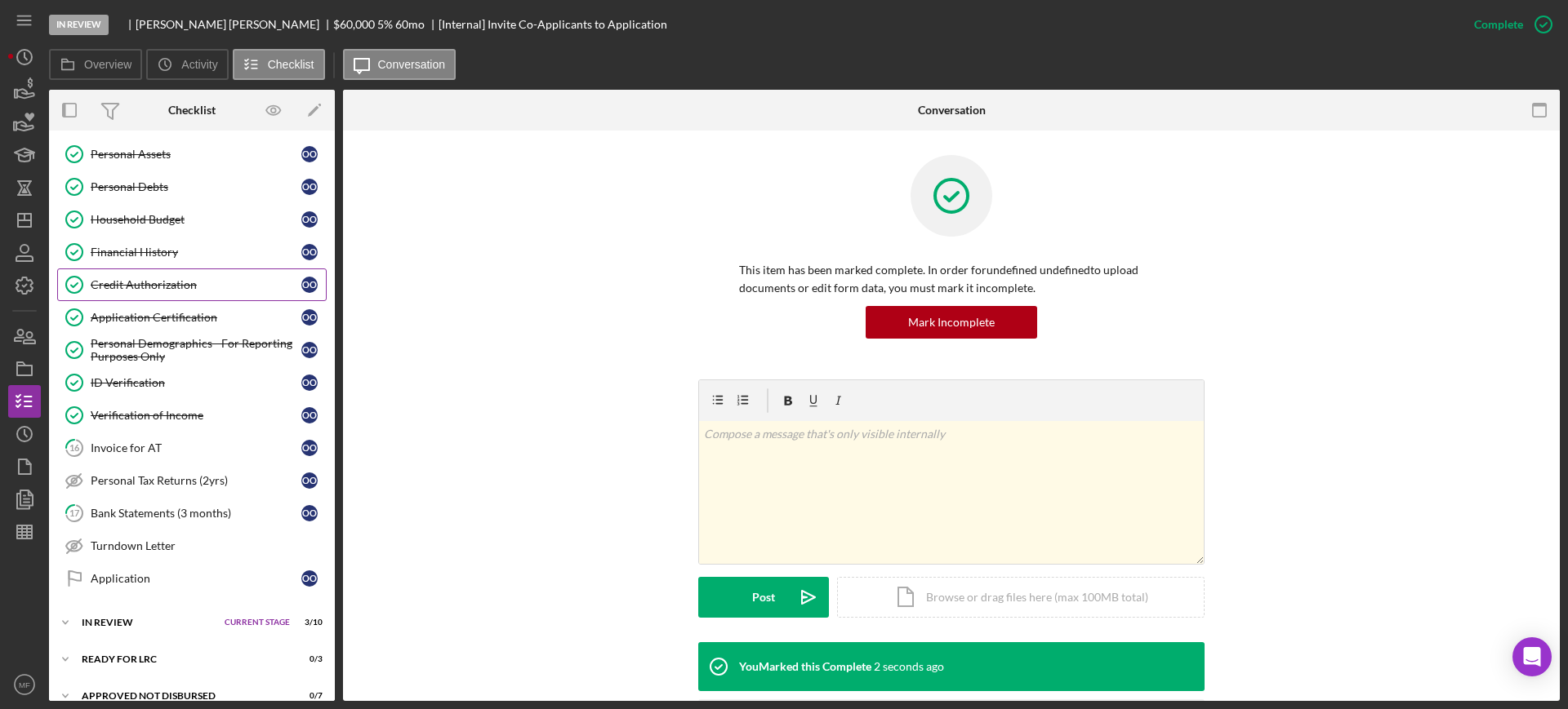
scroll to position [306, 0]
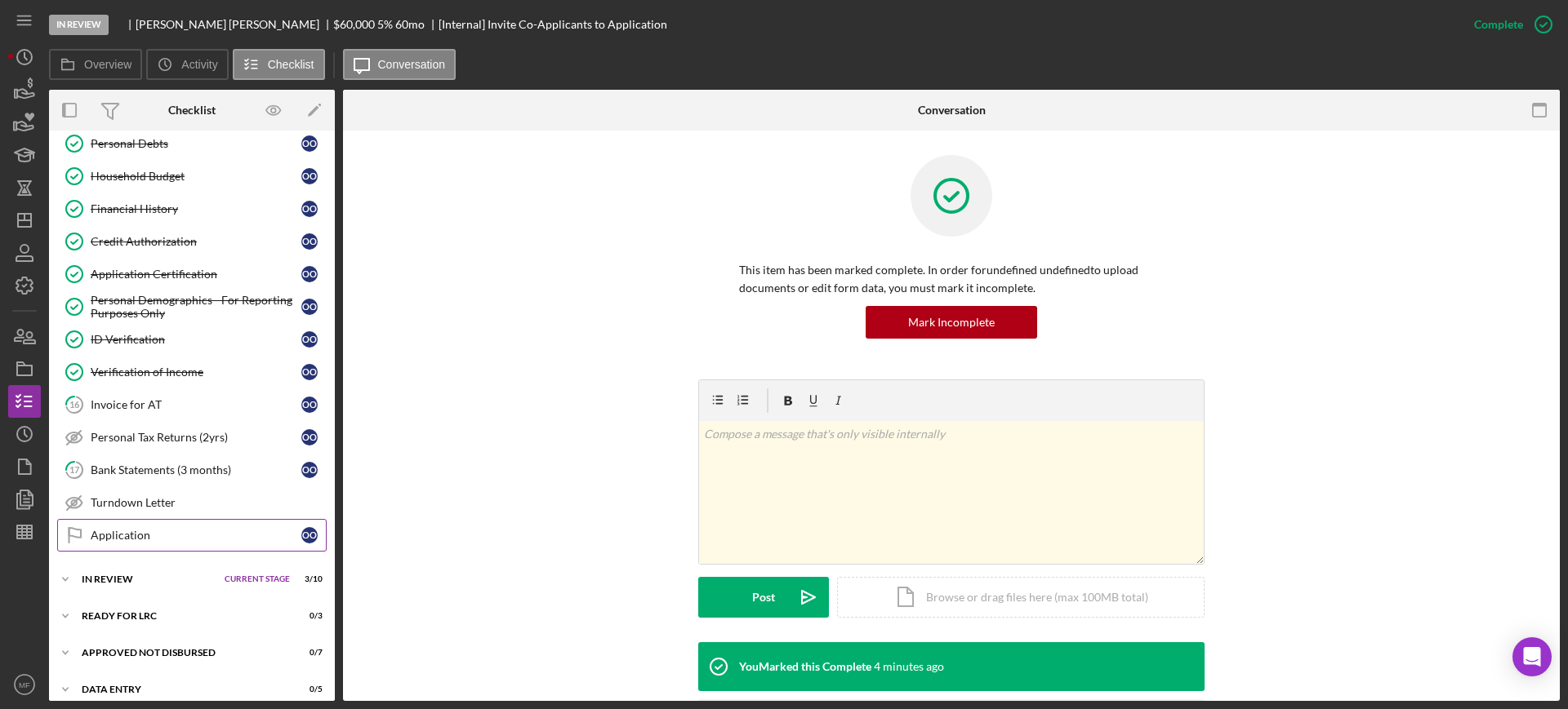
click at [98, 540] on div "Application" at bounding box center [196, 535] width 211 height 13
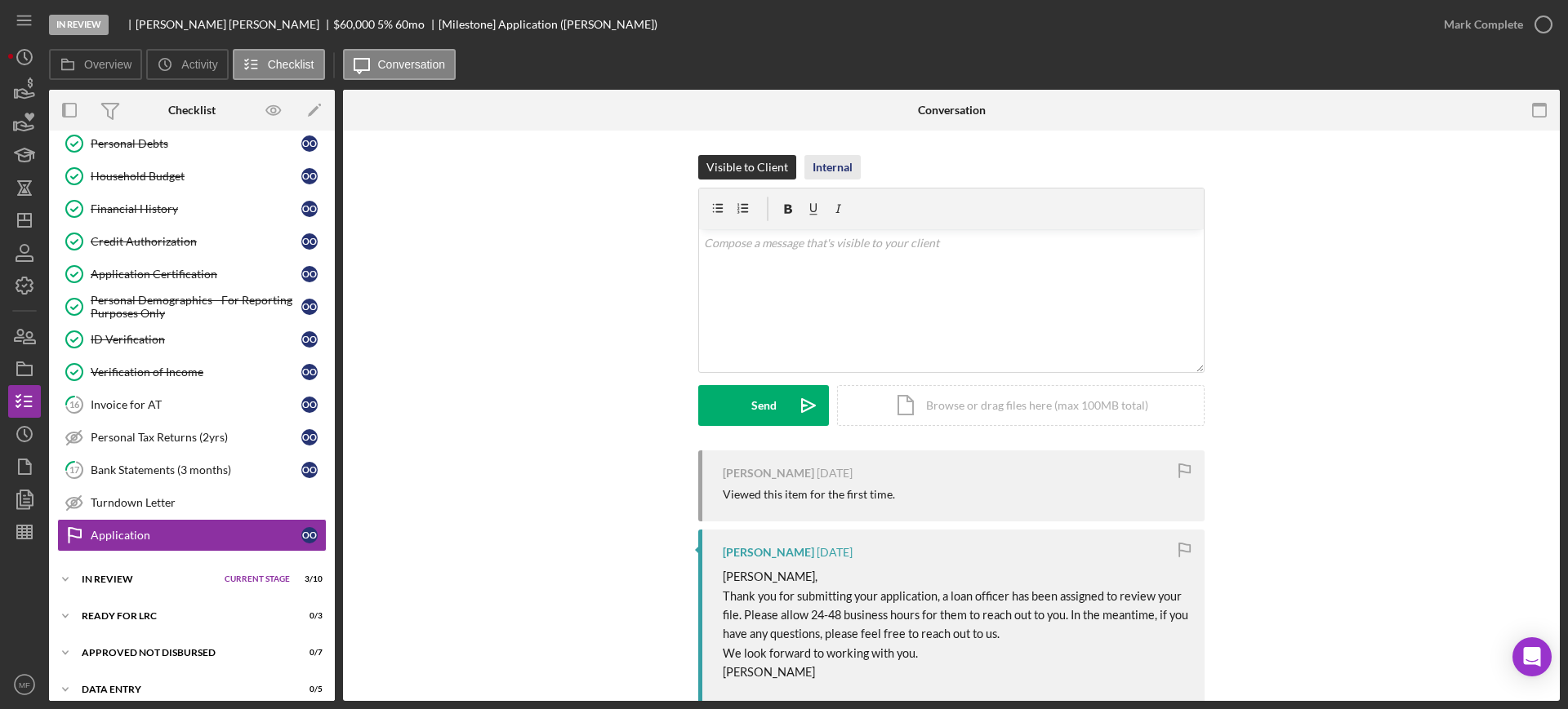
drag, startPoint x: 838, startPoint y: 174, endPoint x: 824, endPoint y: 156, distance: 22.8
click at [835, 172] on div "Internal" at bounding box center [832, 167] width 40 height 25
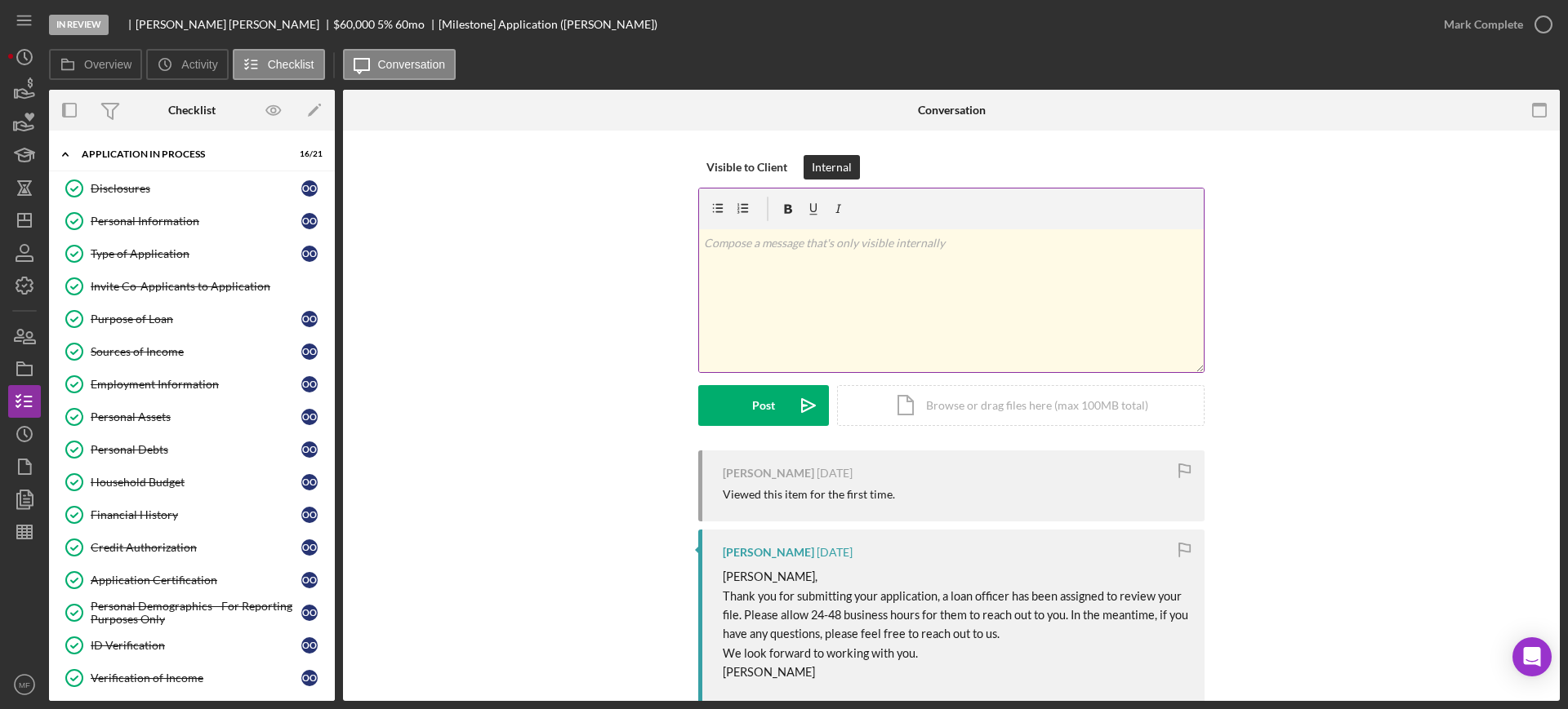
click at [833, 238] on p at bounding box center [951, 243] width 495 height 18
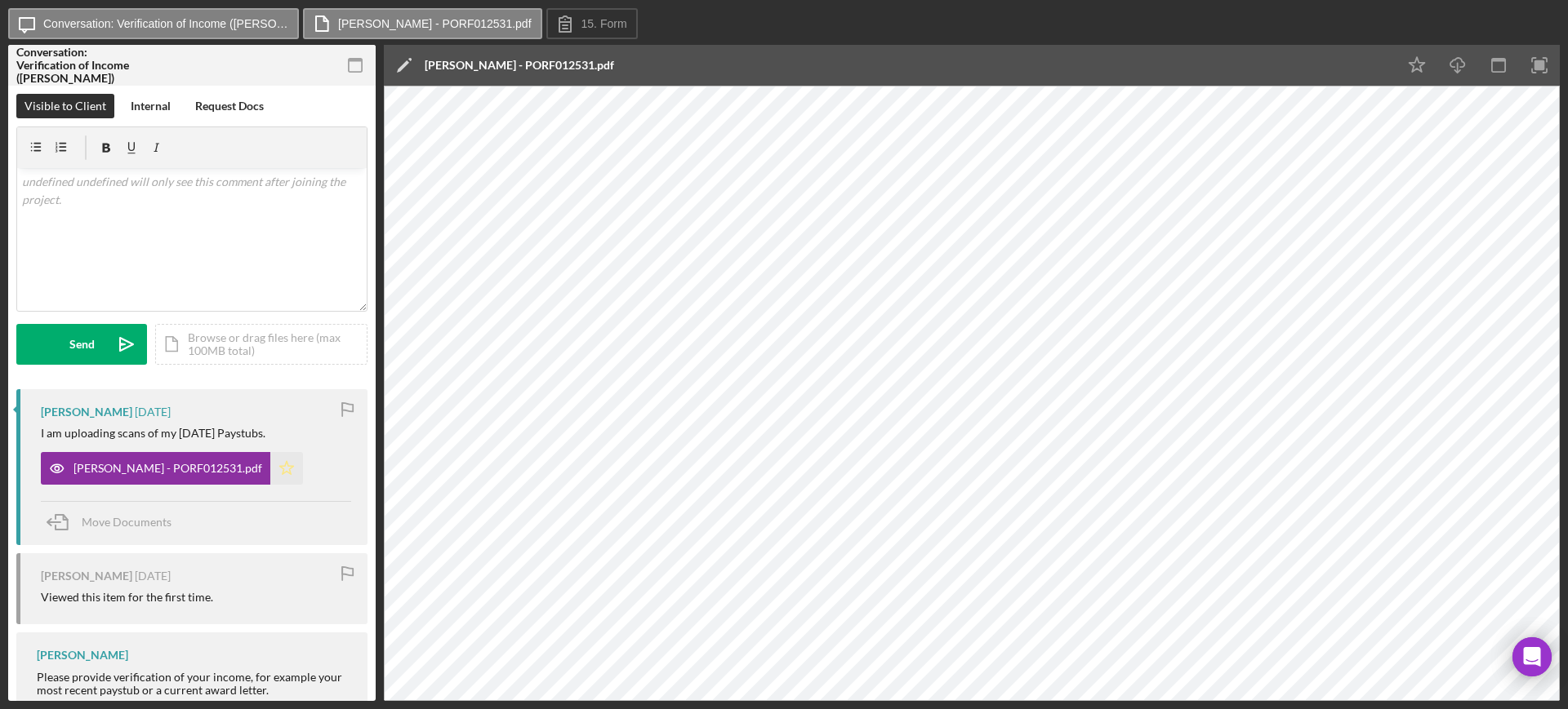
click at [270, 471] on icon "Icon/Star" at bounding box center [286, 468] width 33 height 32
click at [1109, 26] on div "Icon/Message Conversation: Verification of Income (Olga O.) ORTA, OLGA - PORF01…" at bounding box center [783, 24] width 1551 height 32
click at [1536, 61] on rect "button" at bounding box center [1539, 65] width 11 height 11
